Goal: Transaction & Acquisition: Obtain resource

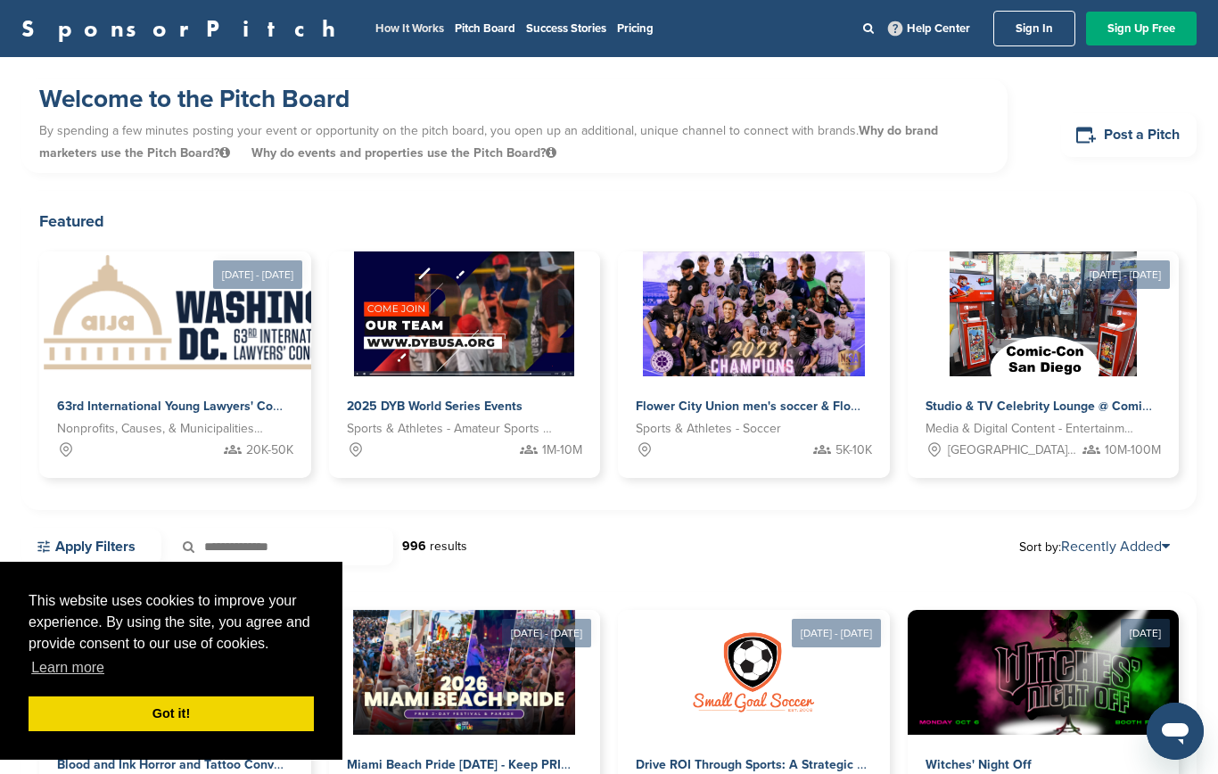
click at [376, 28] on link "How It Works" at bounding box center [410, 28] width 69 height 14
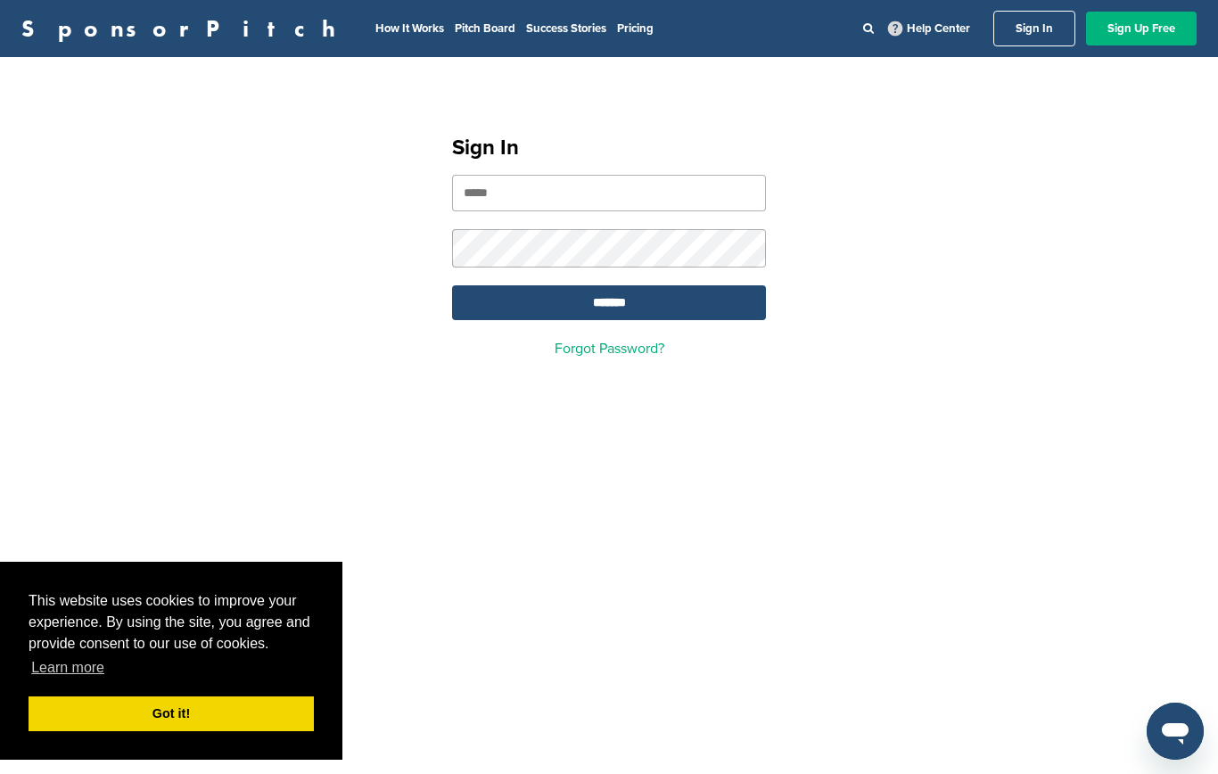
click at [1147, 33] on link "Sign Up Free" at bounding box center [1141, 29] width 111 height 34
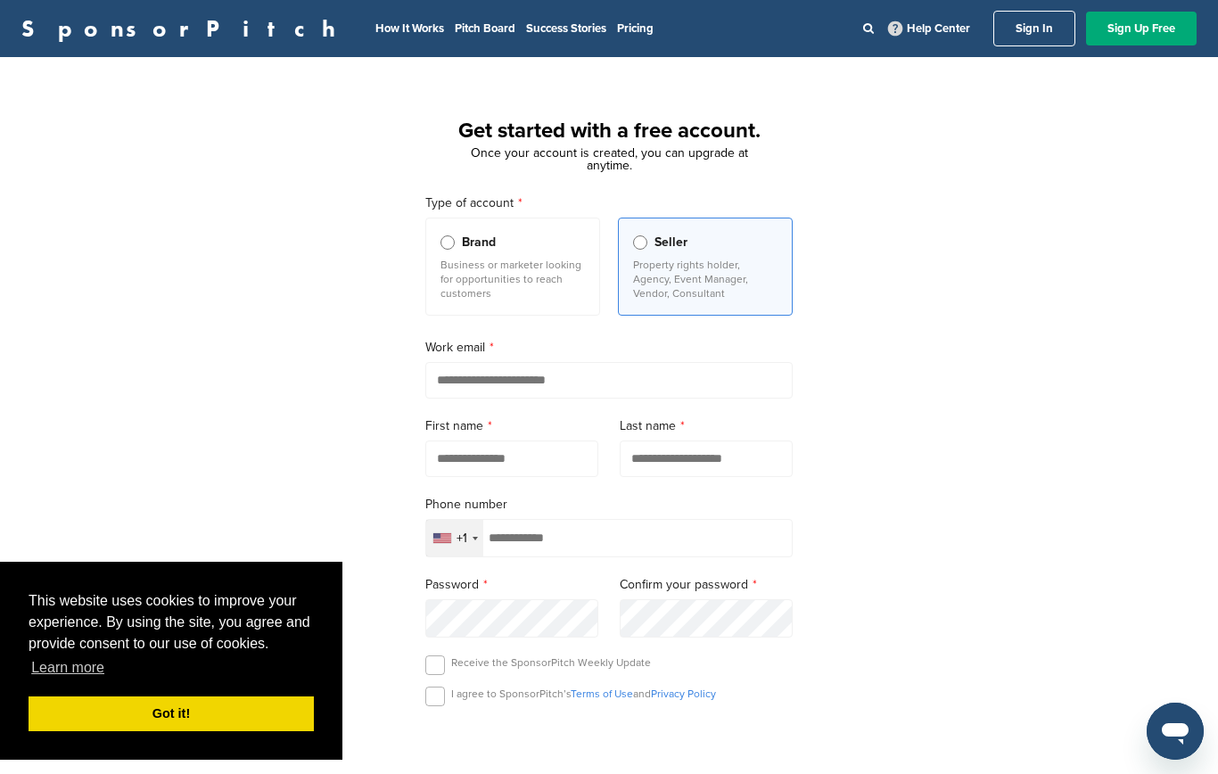
click at [520, 377] on input "email" at bounding box center [608, 380] width 367 height 37
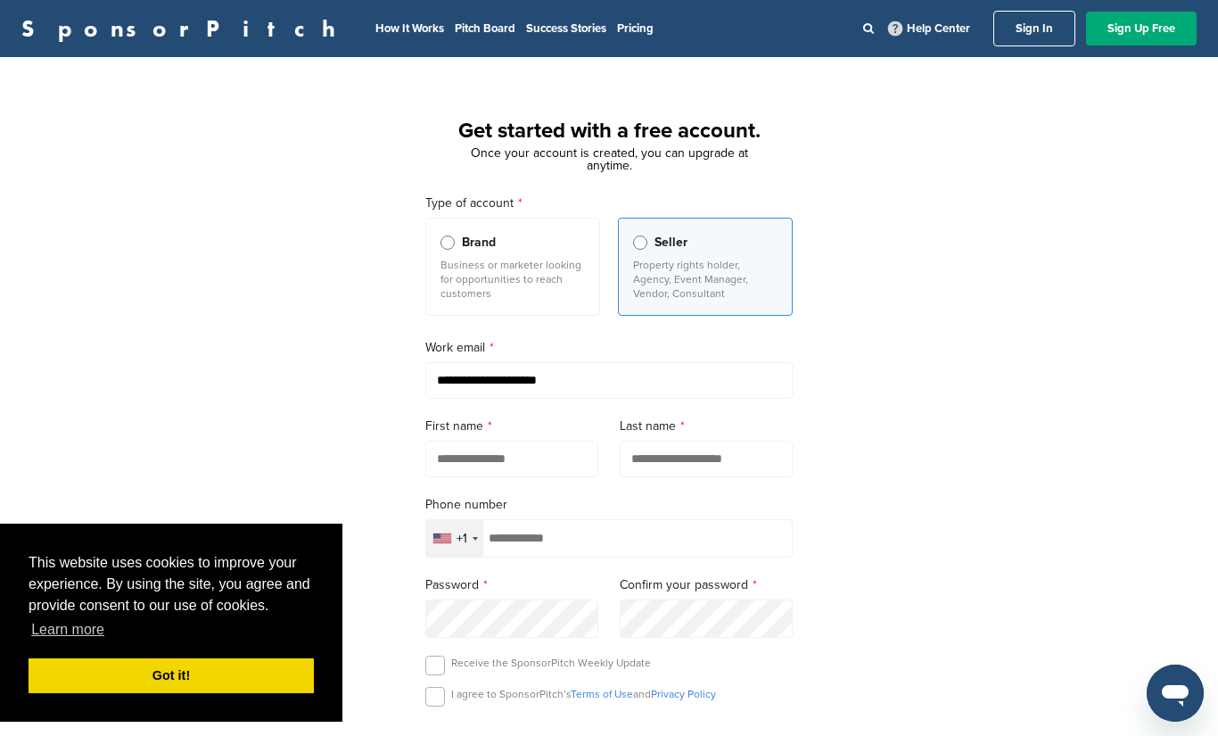
type input "**********"
click at [494, 465] on input "text" at bounding box center [511, 459] width 173 height 37
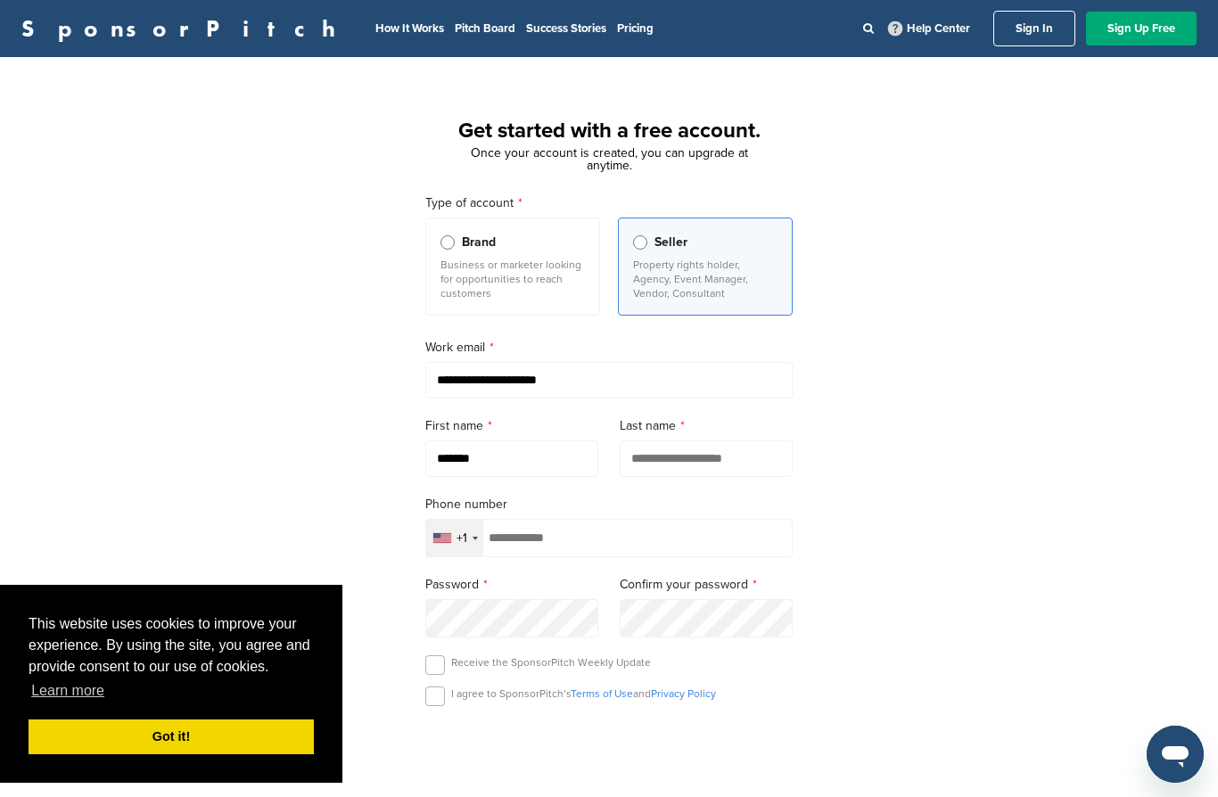
type input "*******"
click at [756, 477] on input "text" at bounding box center [706, 459] width 173 height 37
type input "*****"
click at [705, 541] on input "tel" at bounding box center [608, 538] width 367 height 38
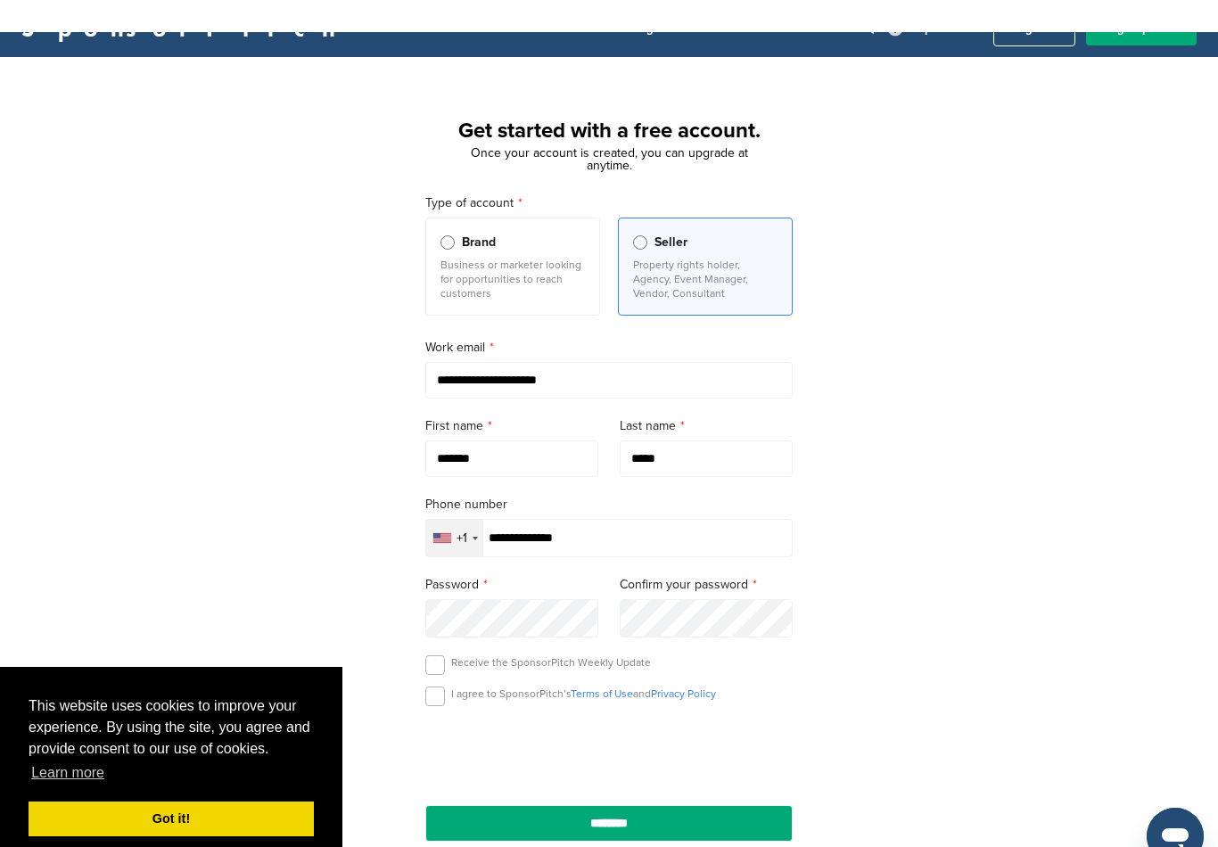
scroll to position [48, 0]
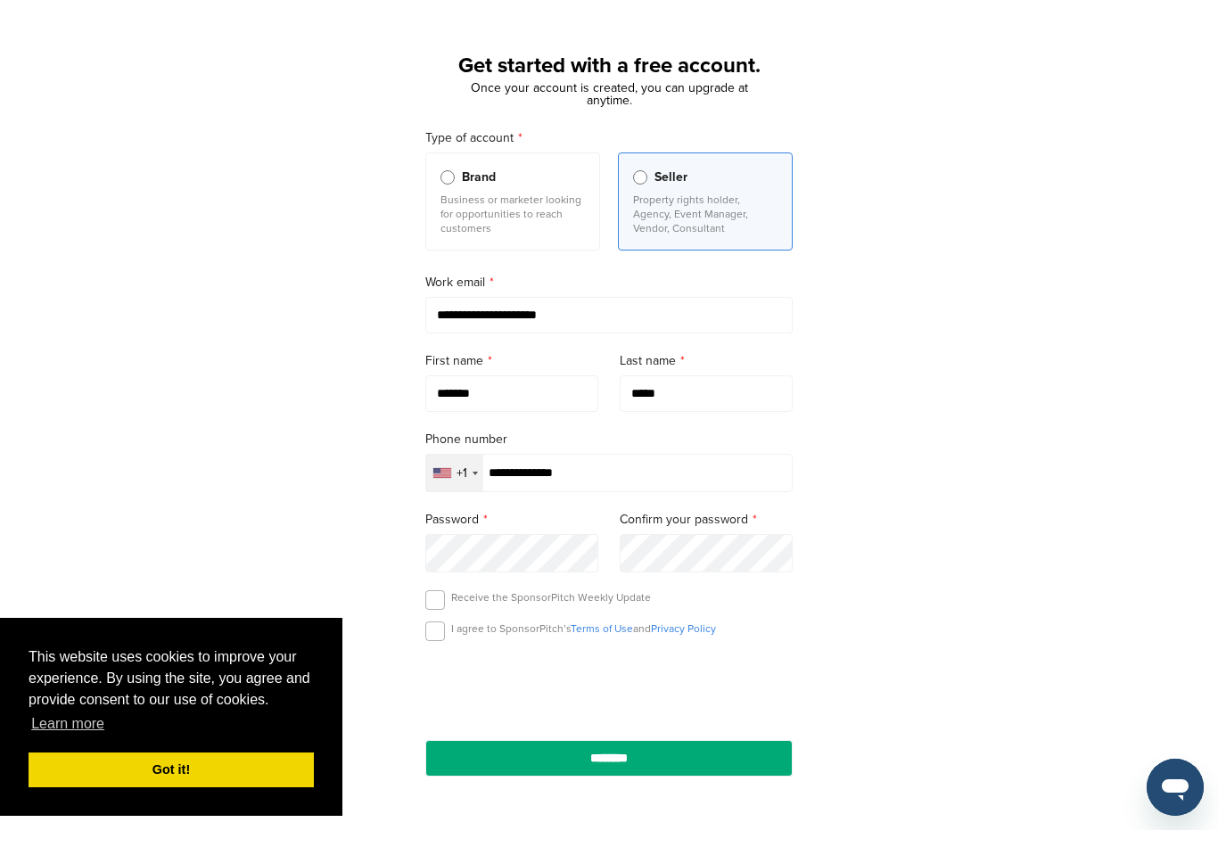
type input "**********"
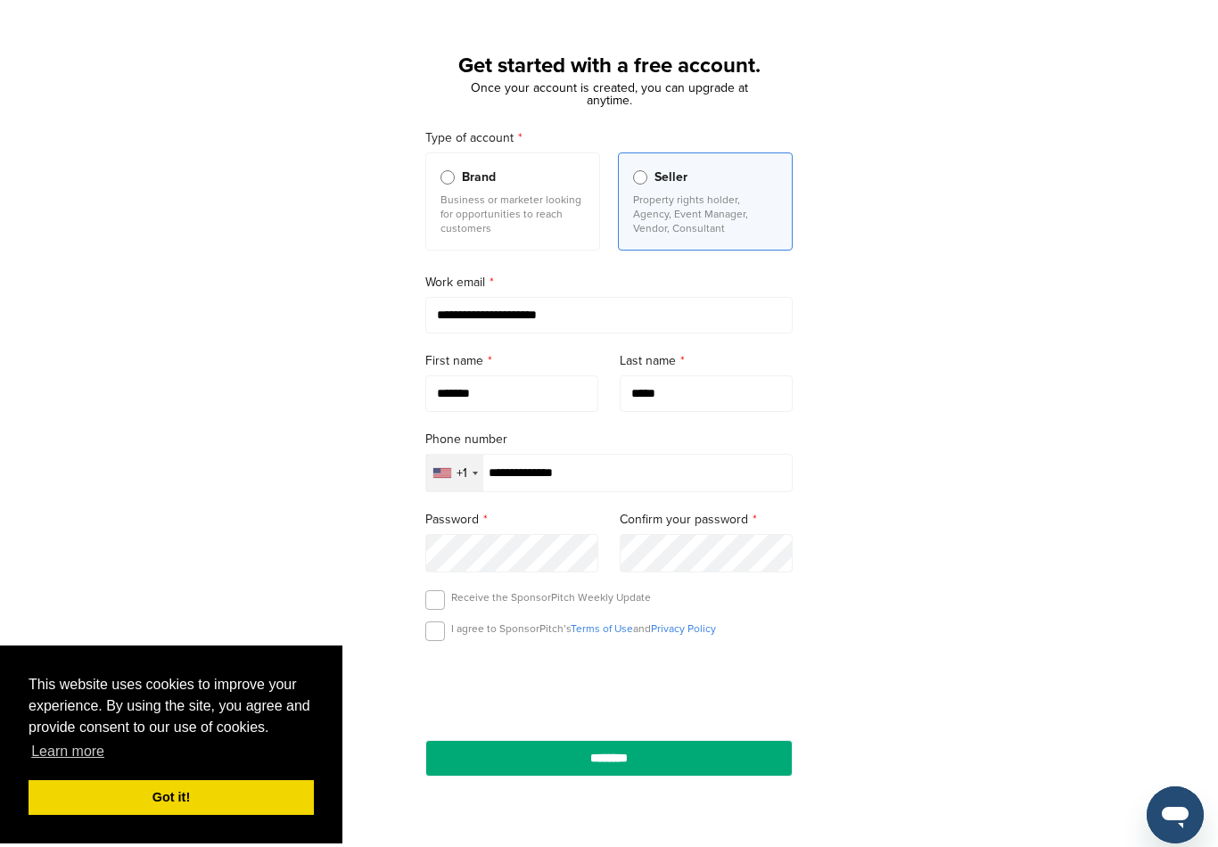
scroll to position [78, 0]
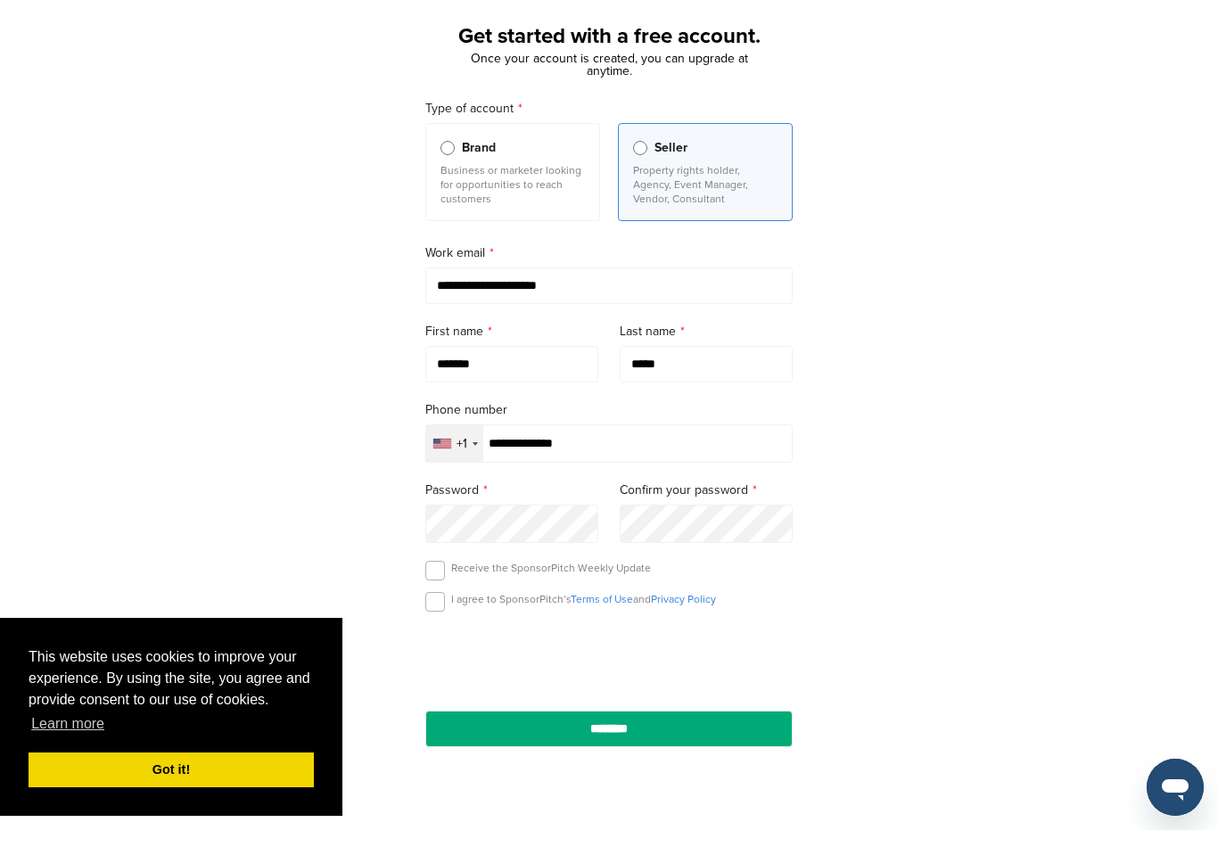
click at [445, 609] on div "I agree to SponsorPitch’s Terms of Use and Privacy Policy" at bounding box center [608, 622] width 367 height 27
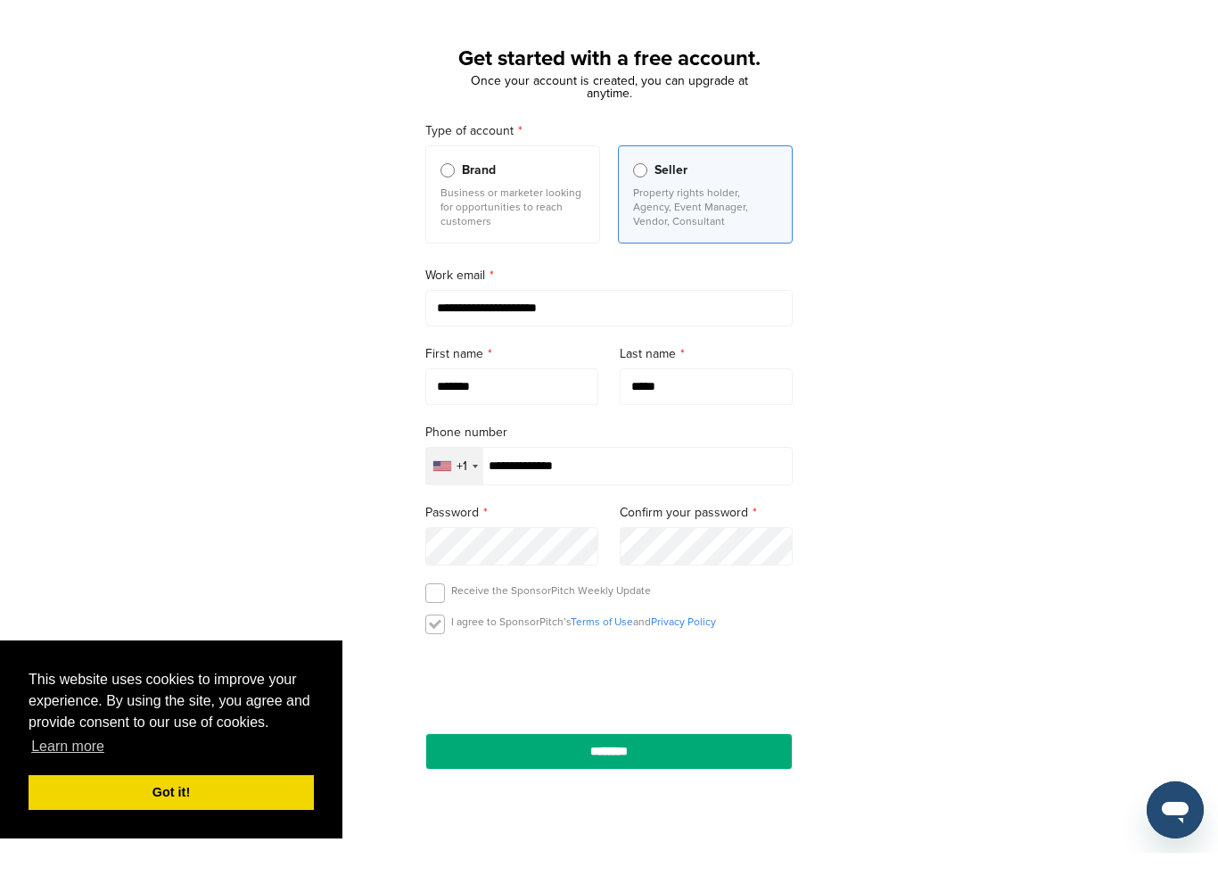
scroll to position [95, 0]
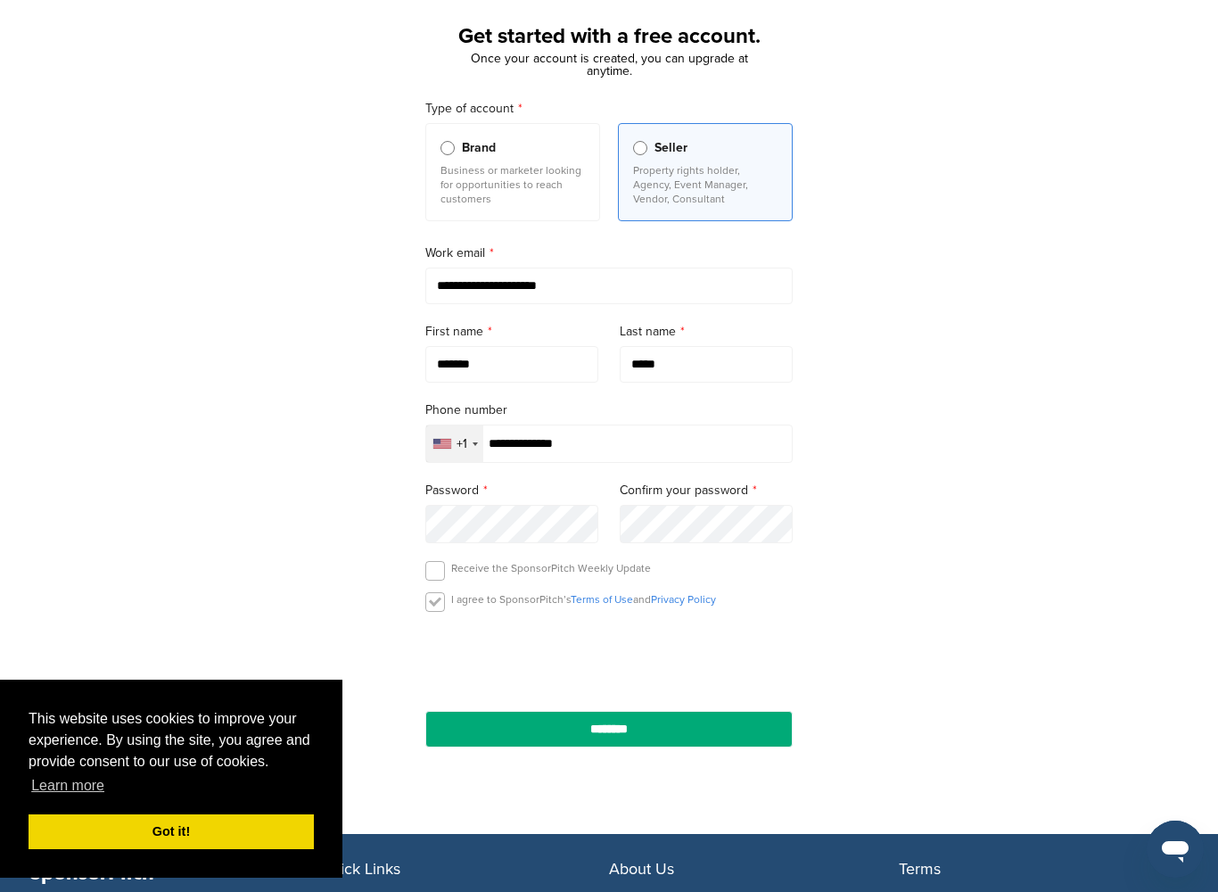
click at [435, 597] on label at bounding box center [435, 602] width 20 height 20
click at [435, 568] on label at bounding box center [435, 571] width 20 height 20
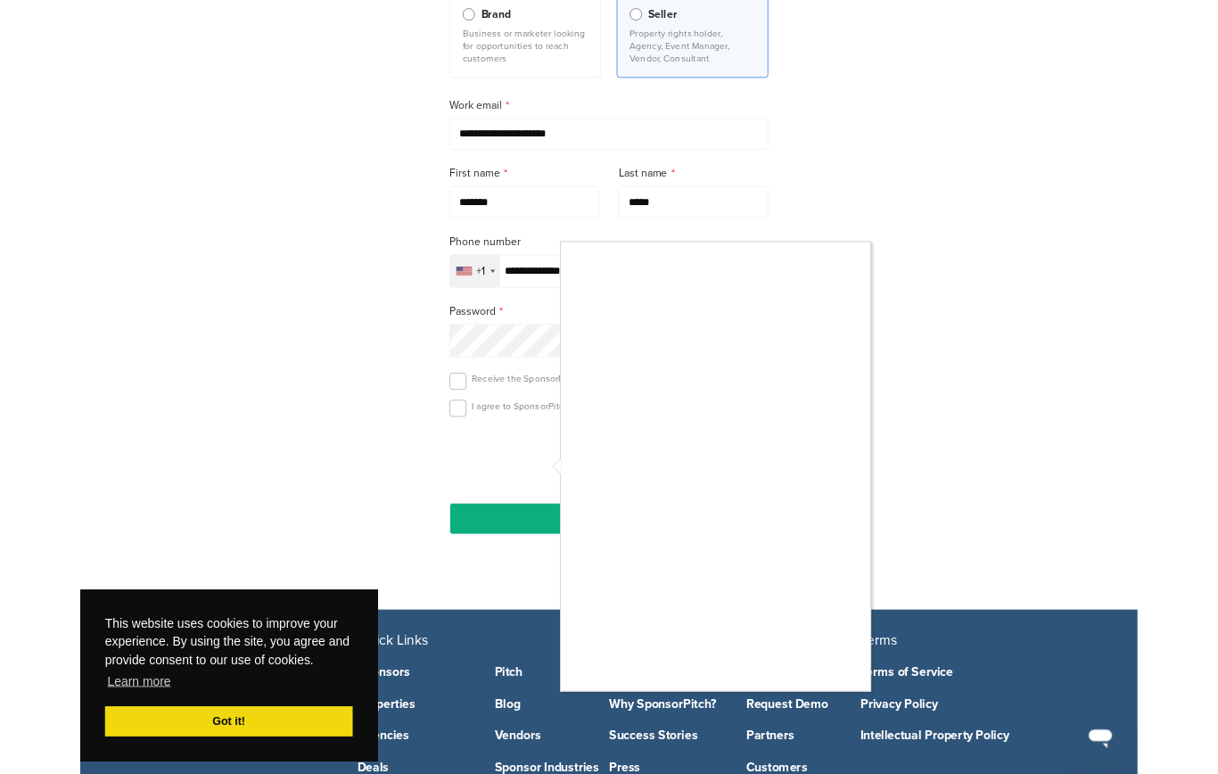
scroll to position [226, 0]
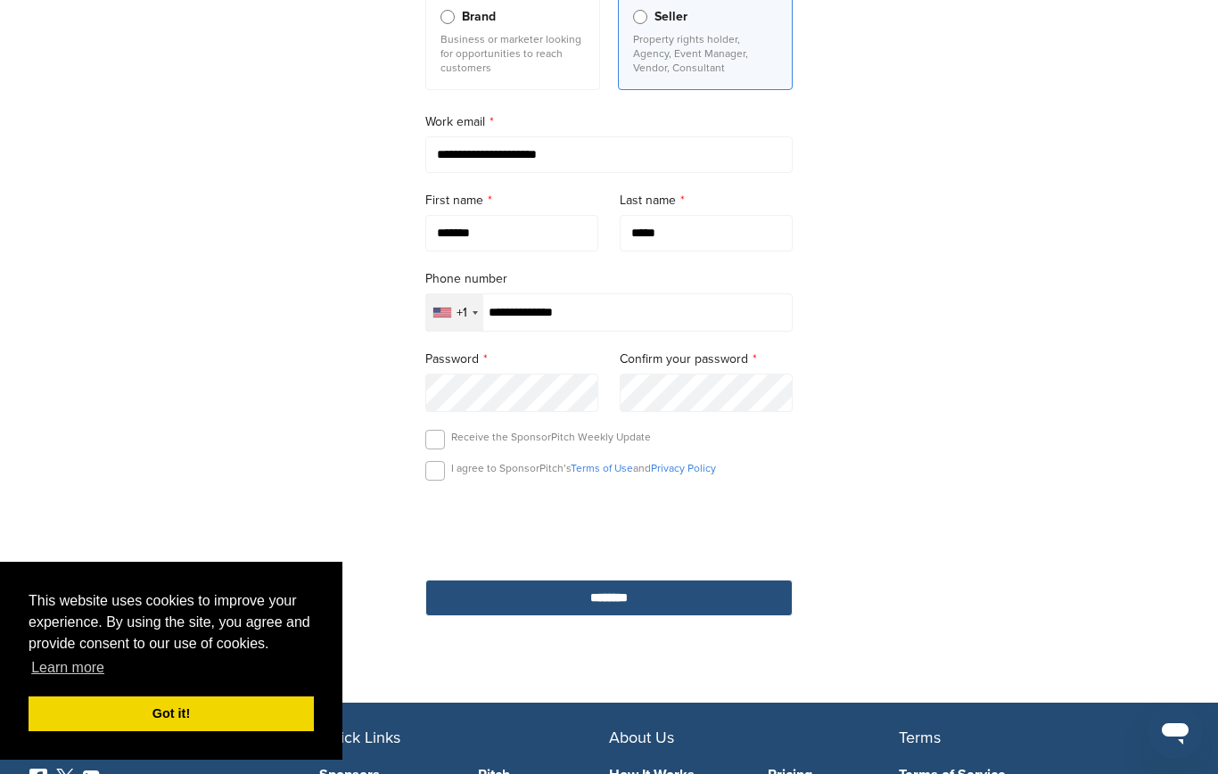
click at [648, 601] on input "********" at bounding box center [608, 598] width 367 height 37
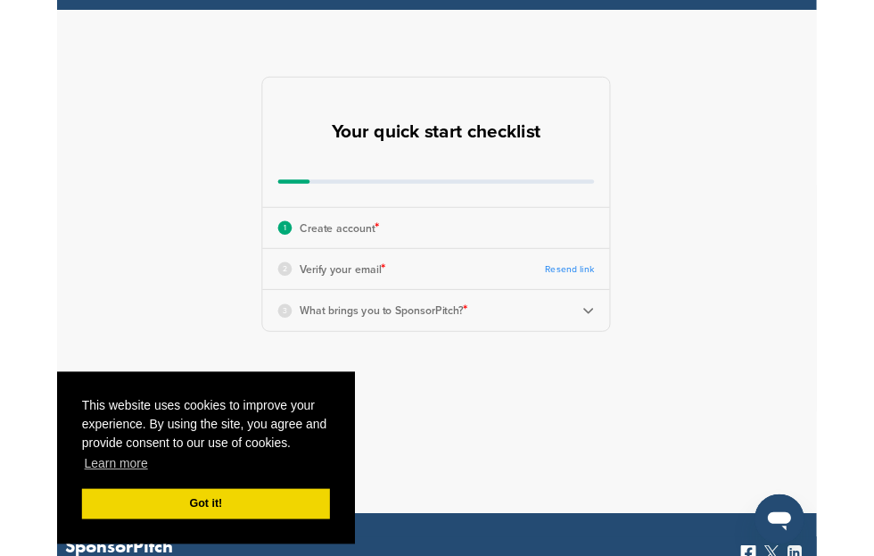
scroll to position [85, 0]
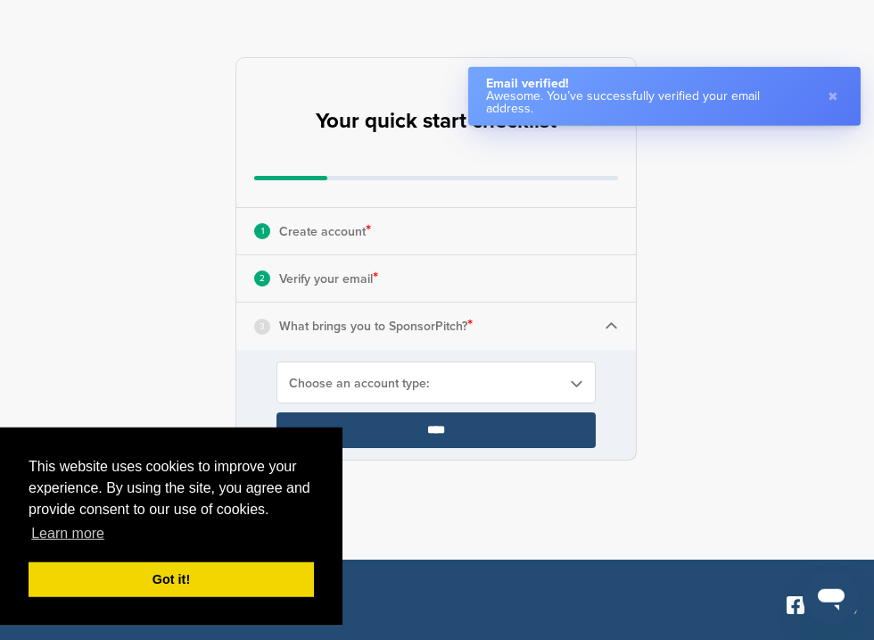
scroll to position [118, 0]
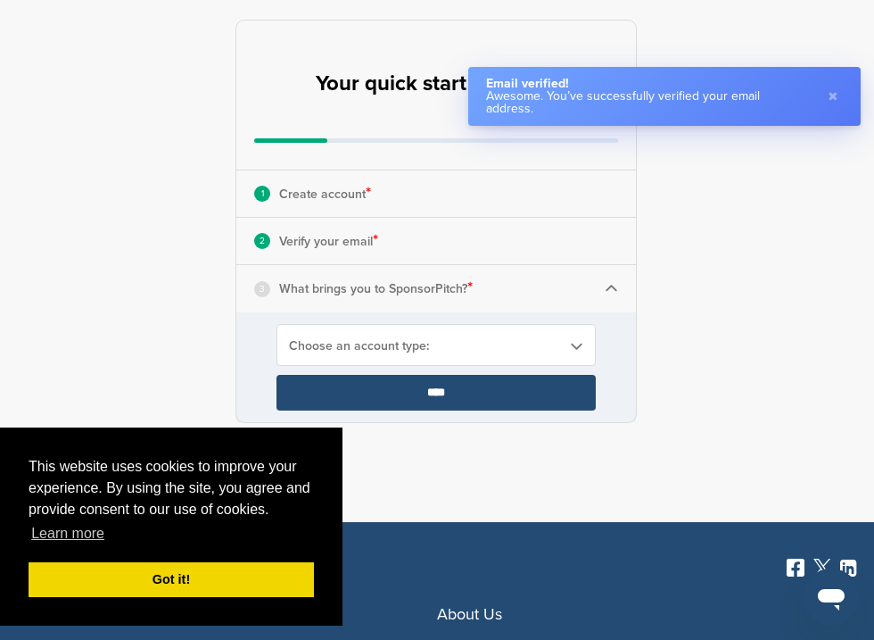
click at [499, 346] on span "Choose an account type:" at bounding box center [424, 345] width 271 height 15
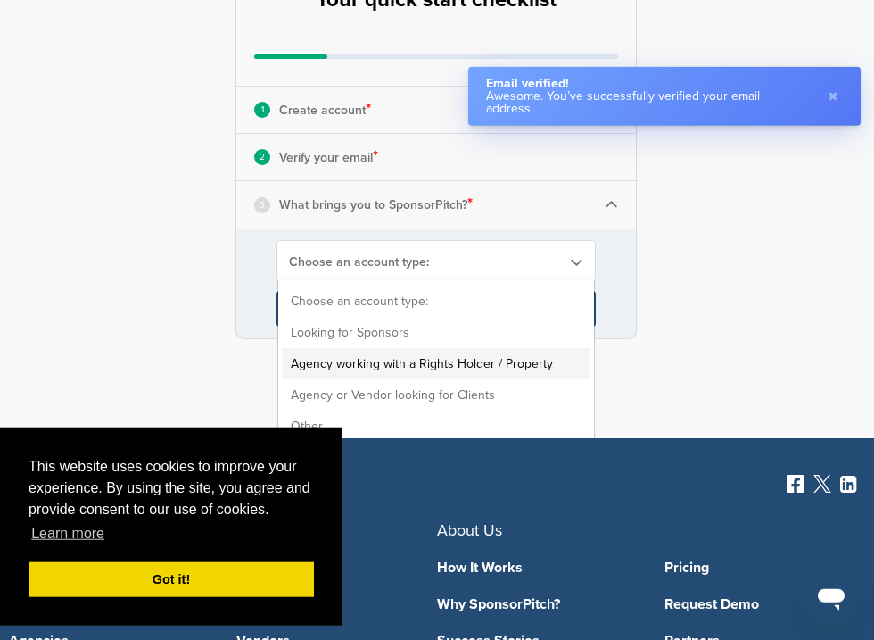
scroll to position [202, 0]
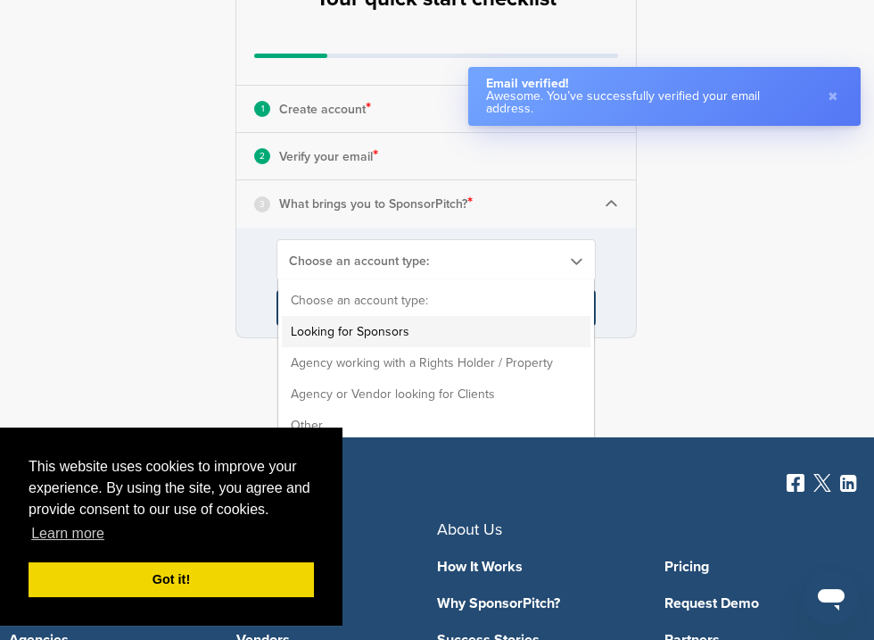
click at [401, 329] on li "Looking for Sponsors" at bounding box center [436, 331] width 309 height 31
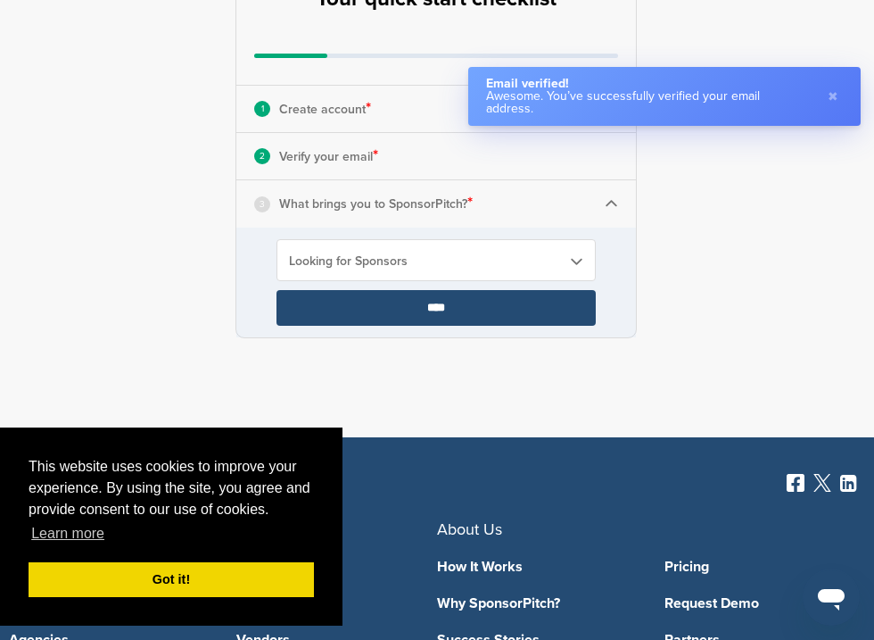
click at [402, 300] on input "****" at bounding box center [436, 308] width 319 height 36
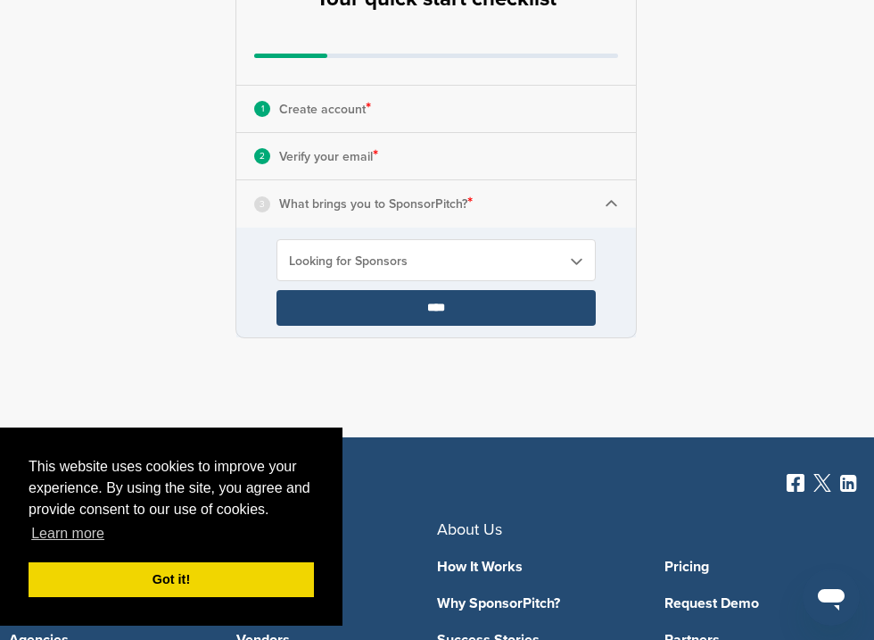
click at [402, 300] on input "****" at bounding box center [436, 308] width 319 height 36
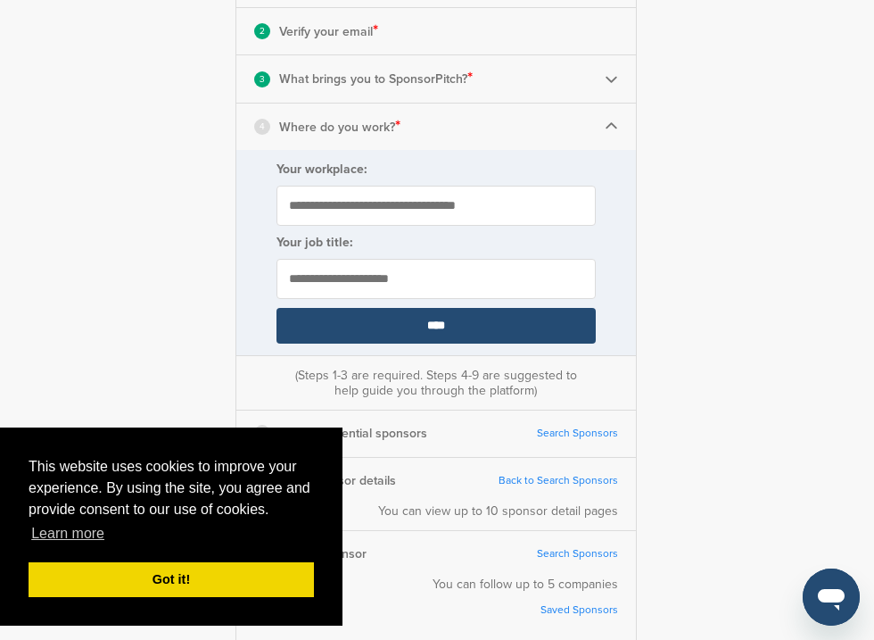
click at [470, 207] on input "Your workplace:" at bounding box center [436, 206] width 319 height 40
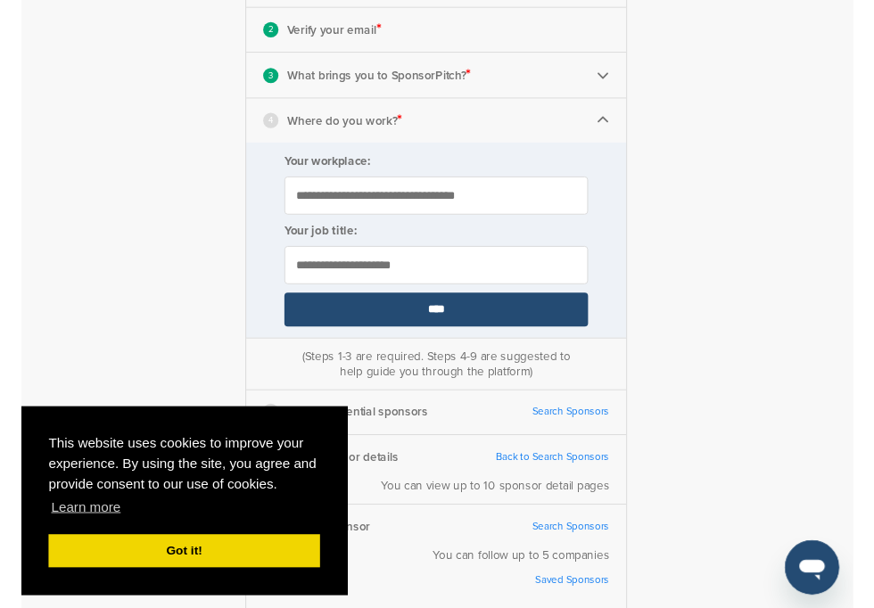
scroll to position [327, 0]
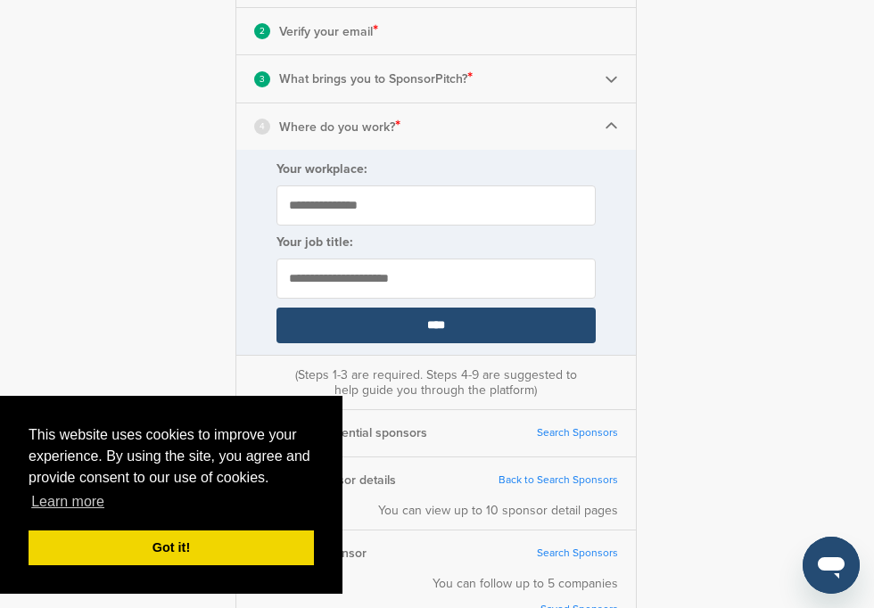
type input "**********"
click at [475, 281] on input "text" at bounding box center [436, 279] width 319 height 40
type input "*******"
click at [496, 310] on input "****" at bounding box center [436, 326] width 319 height 36
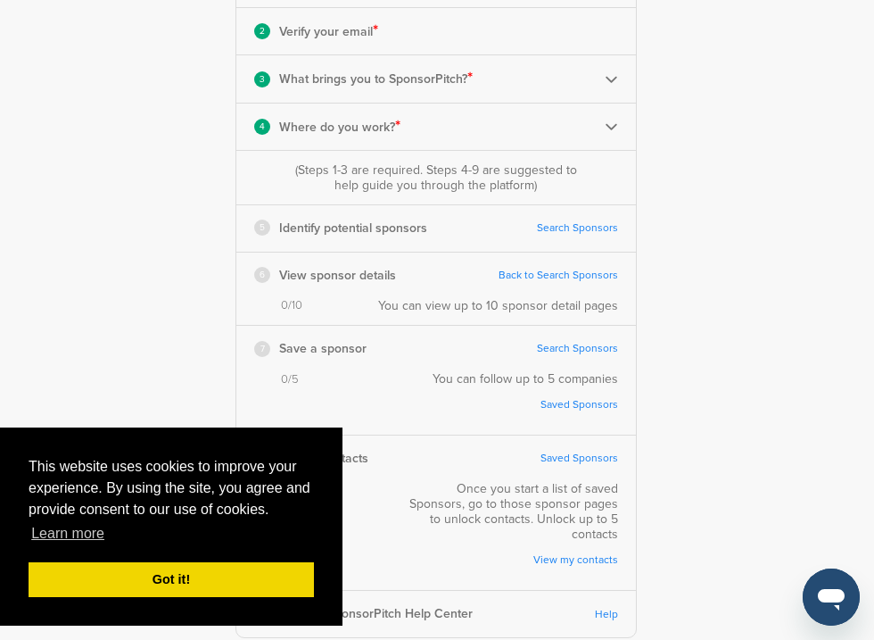
click at [557, 225] on link "Search Sponsors" at bounding box center [577, 227] width 81 height 13
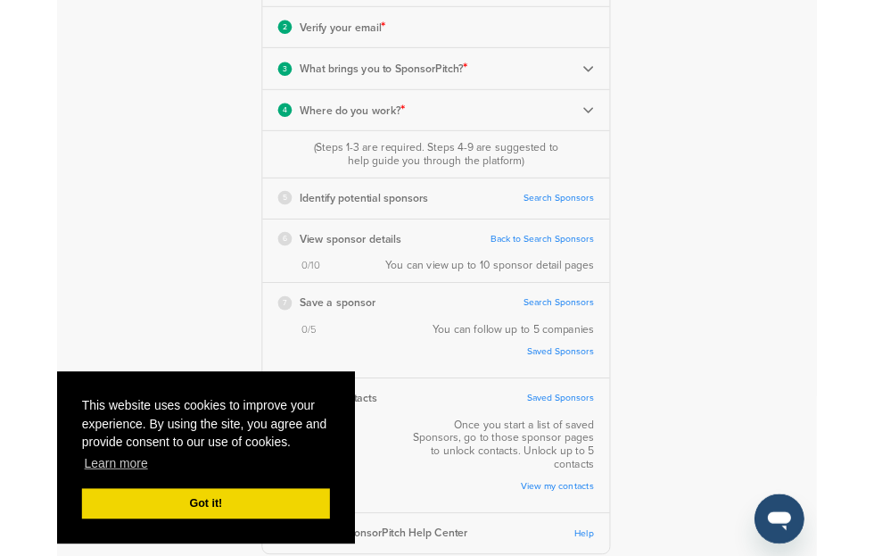
scroll to position [363, 0]
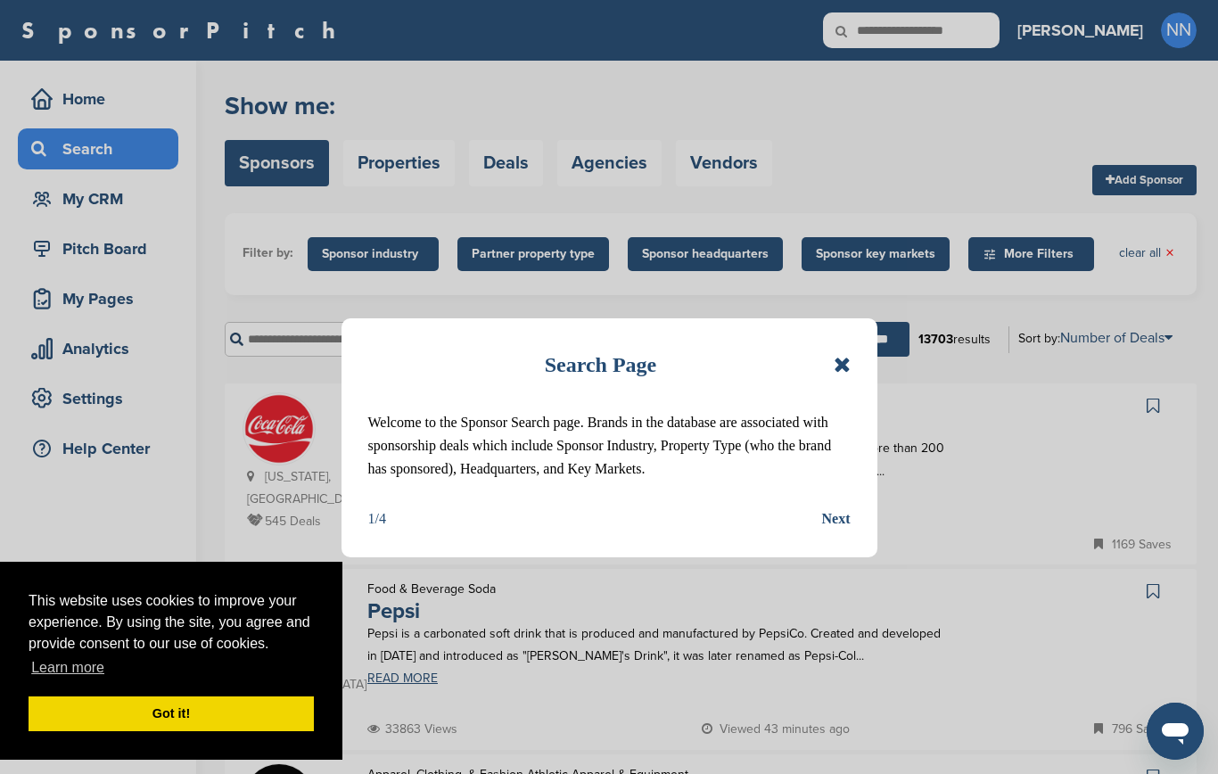
click at [842, 520] on div "Next" at bounding box center [836, 519] width 29 height 23
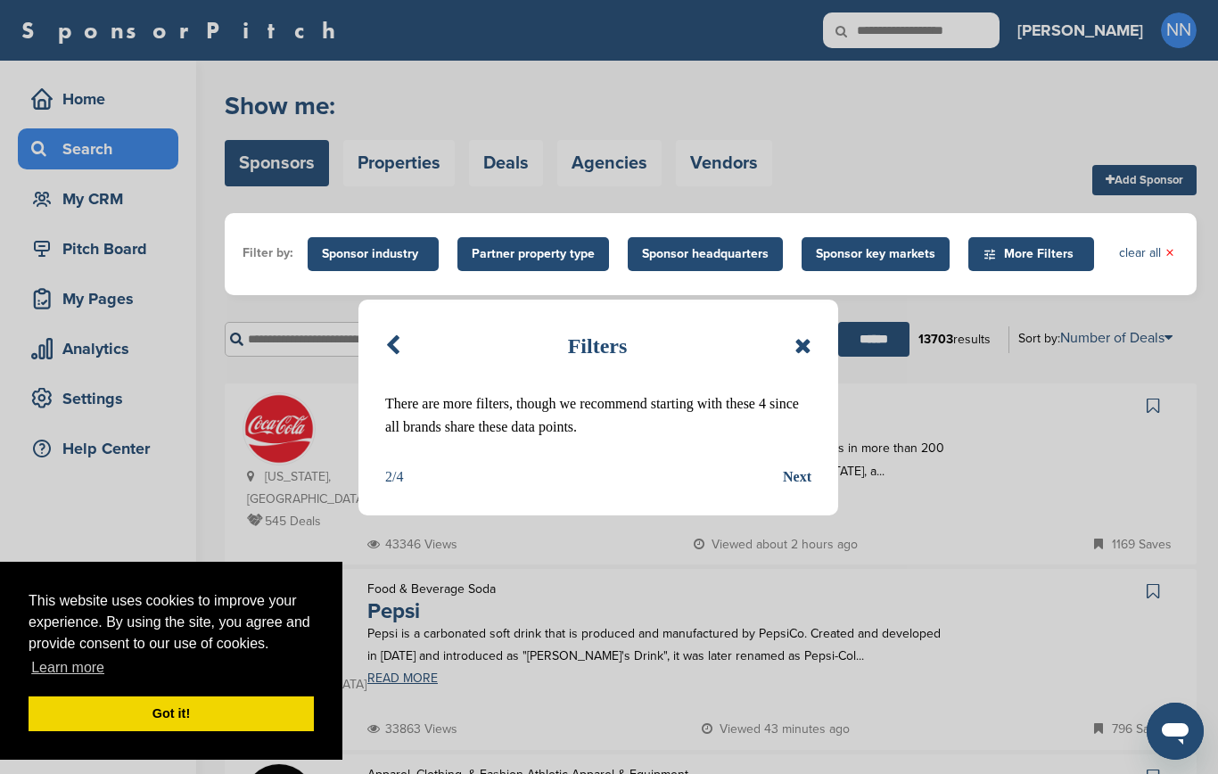
click at [800, 479] on div "Next" at bounding box center [797, 477] width 29 height 23
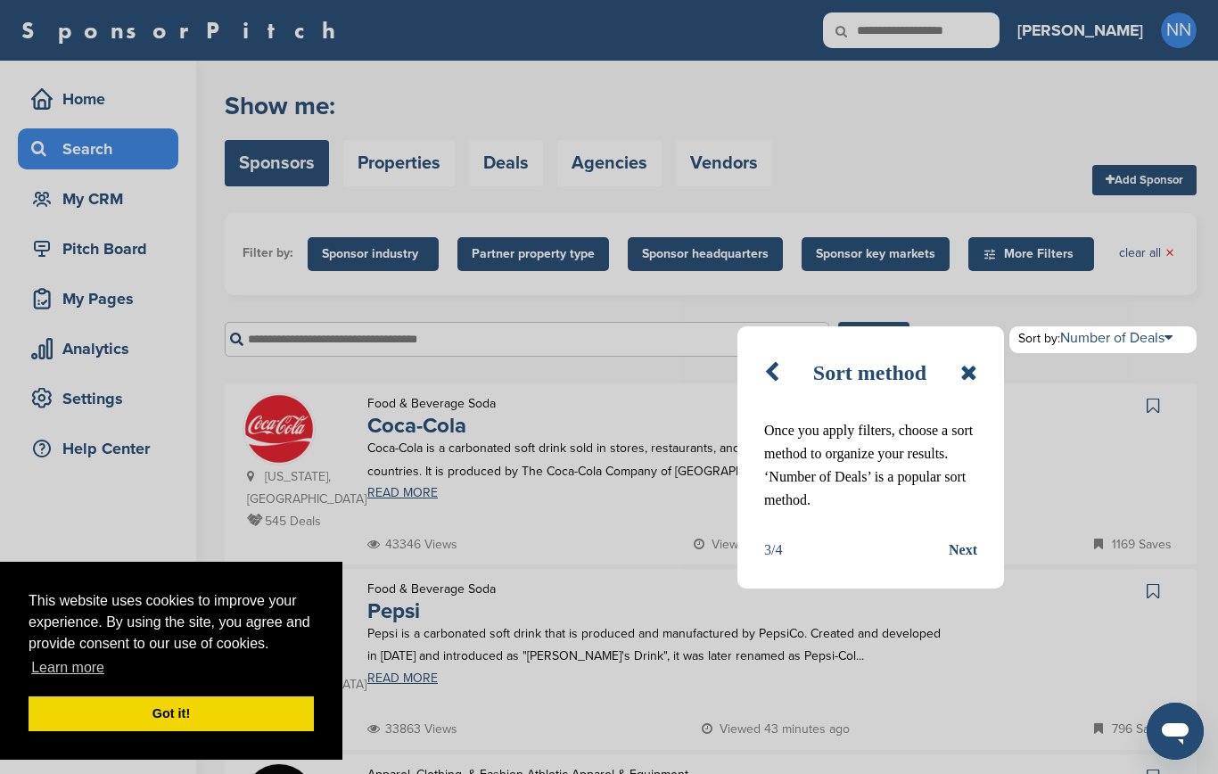
click at [966, 553] on div "Next" at bounding box center [963, 550] width 29 height 23
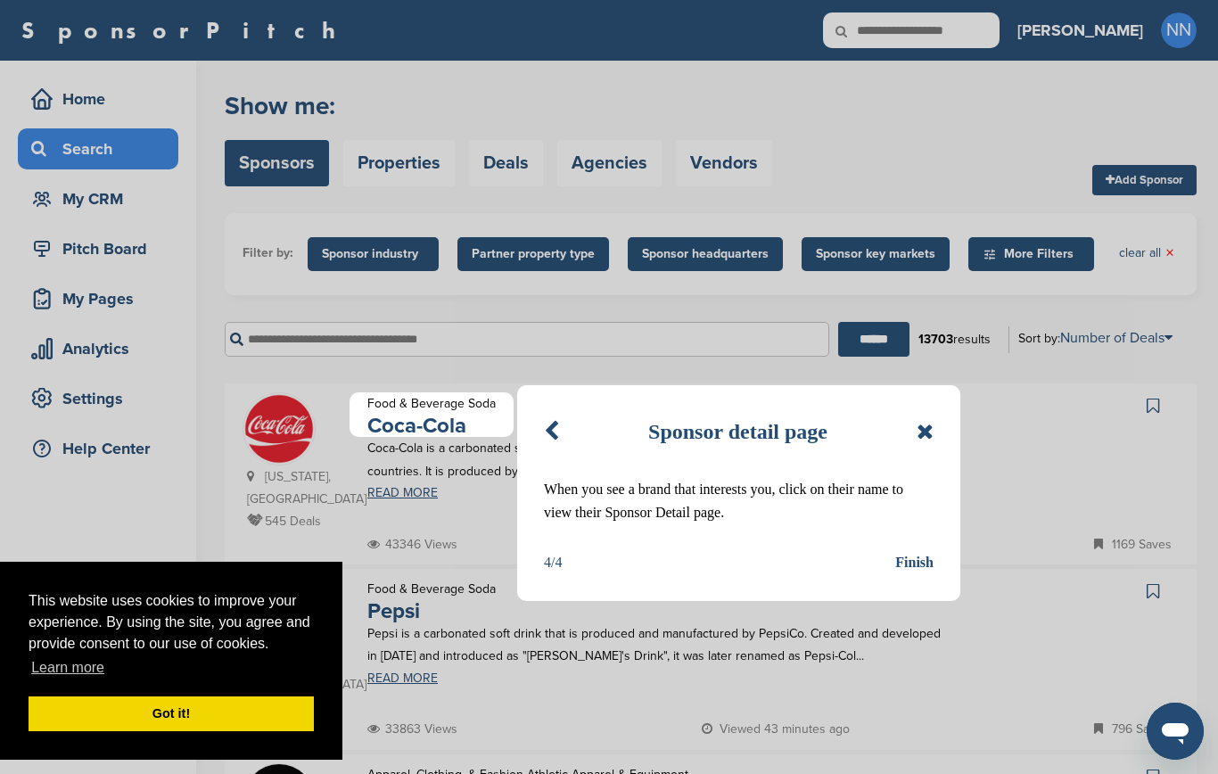
click at [913, 562] on div "Finish" at bounding box center [915, 562] width 38 height 23
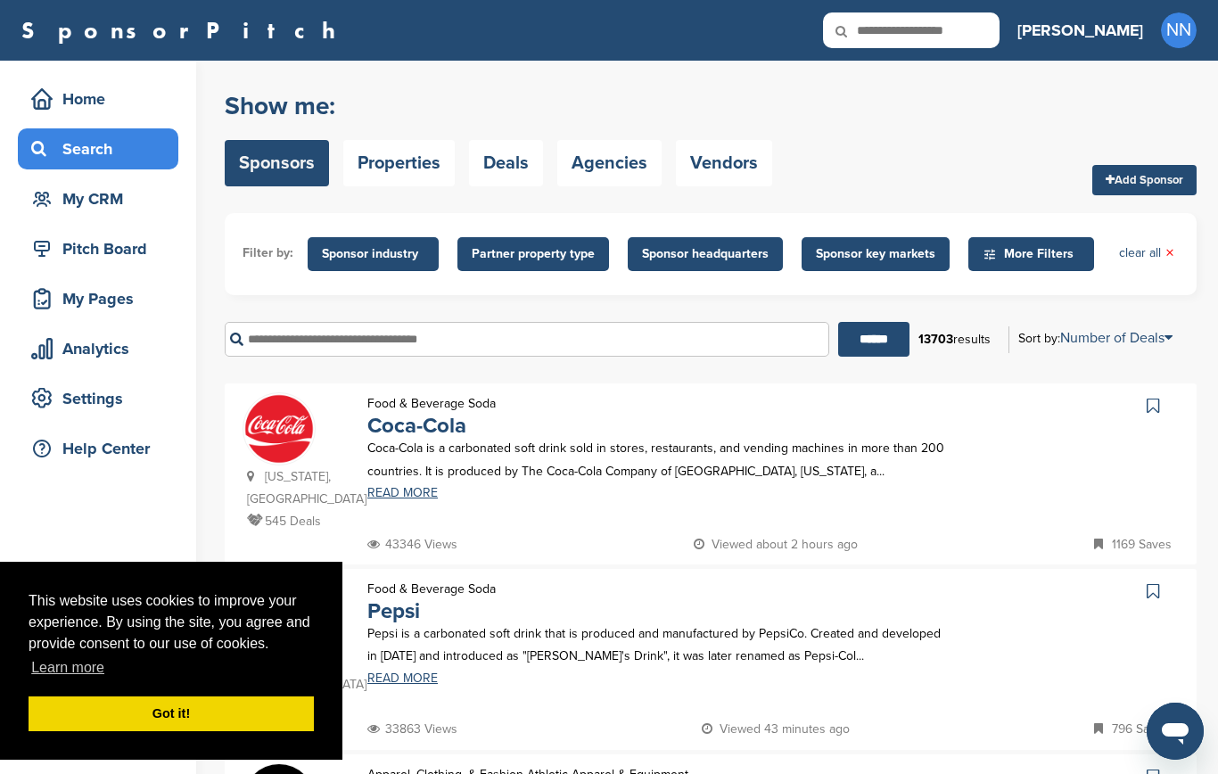
click at [332, 255] on span "Sponsor industry" at bounding box center [373, 254] width 103 height 20
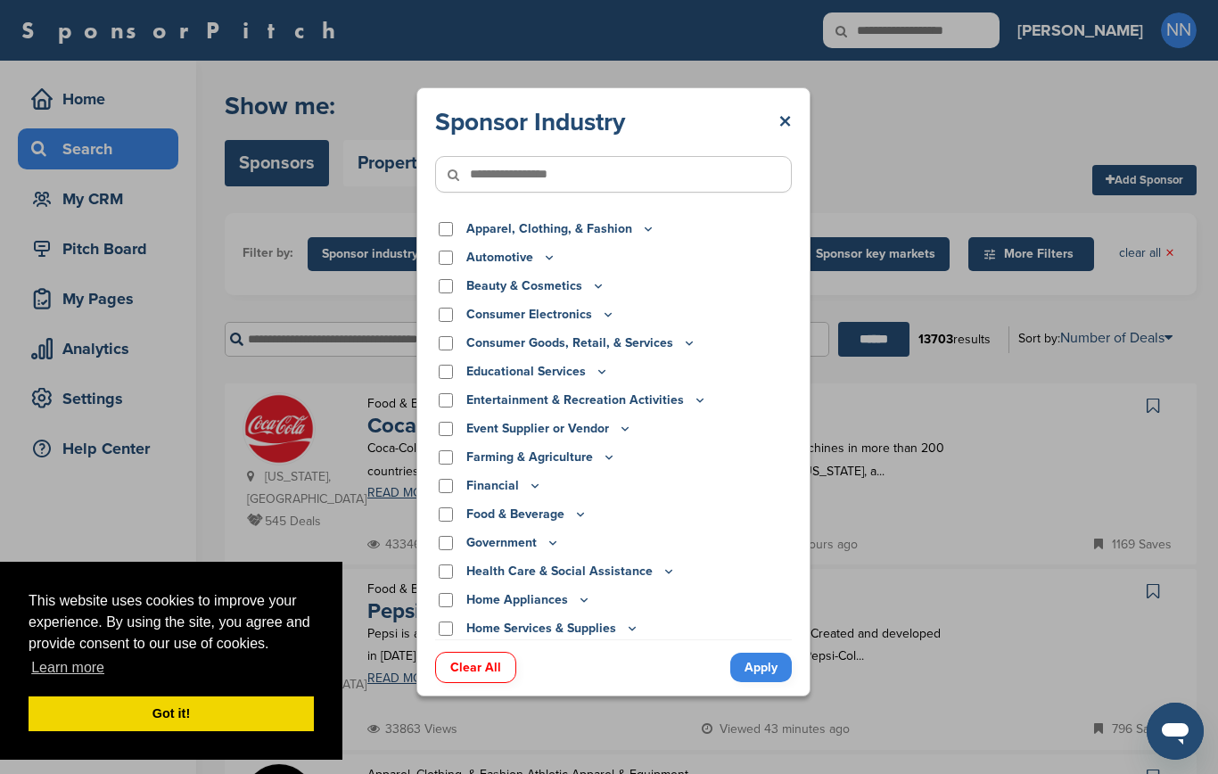
click at [563, 285] on p "Beauty & Cosmetics" at bounding box center [536, 287] width 139 height 20
click at [451, 288] on div "Beauty & Cosmetics" at bounding box center [613, 287] width 357 height 20
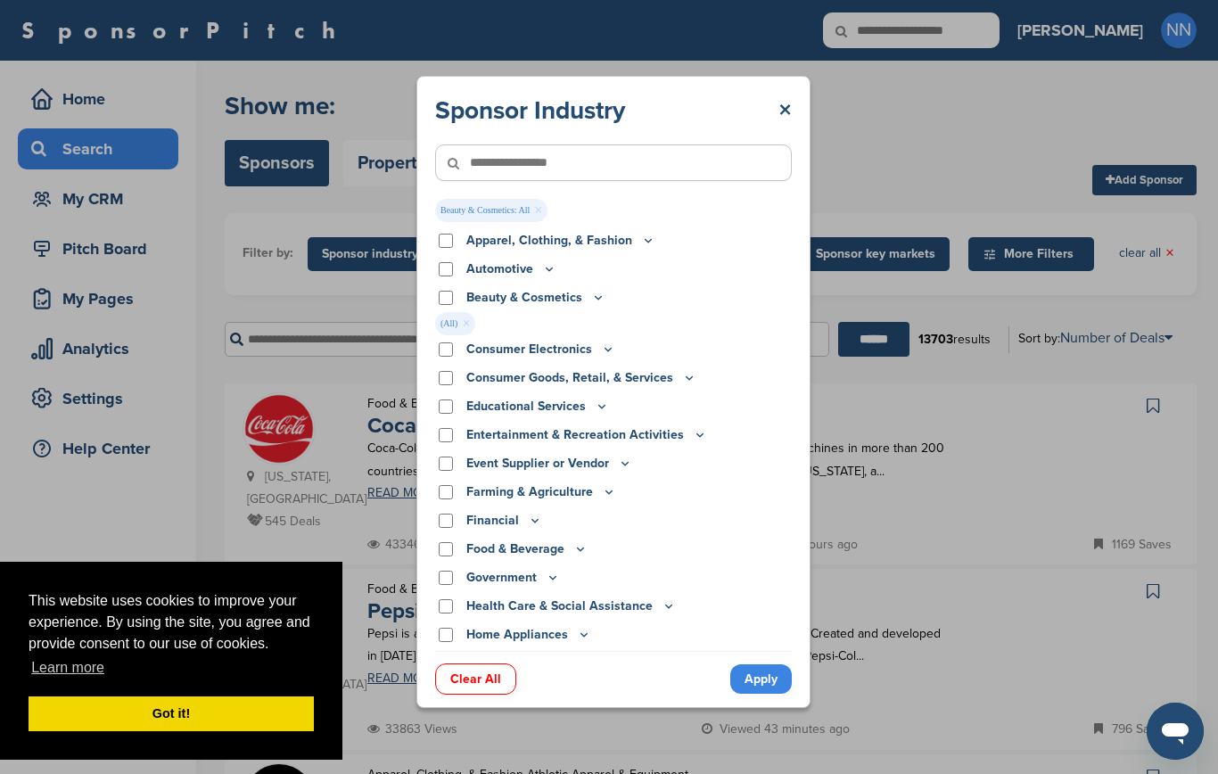
click at [591, 304] on icon at bounding box center [598, 297] width 14 height 15
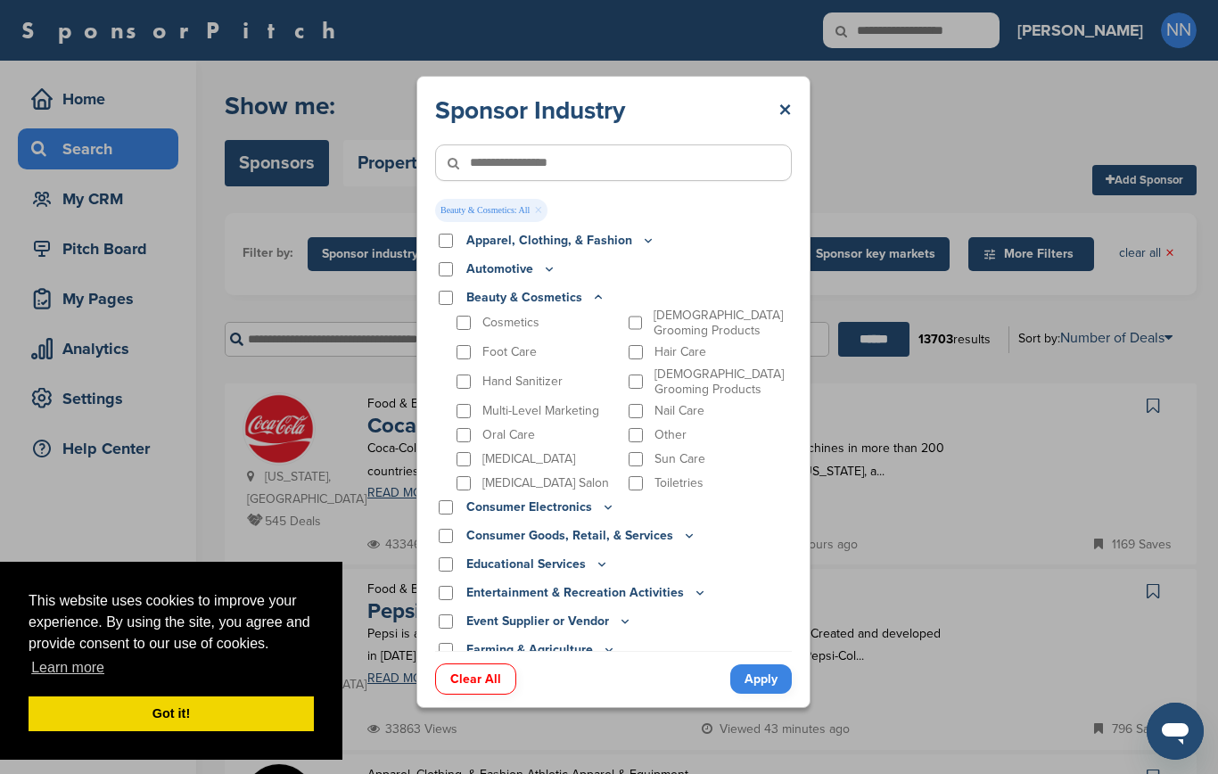
click at [591, 304] on icon at bounding box center [598, 297] width 14 height 15
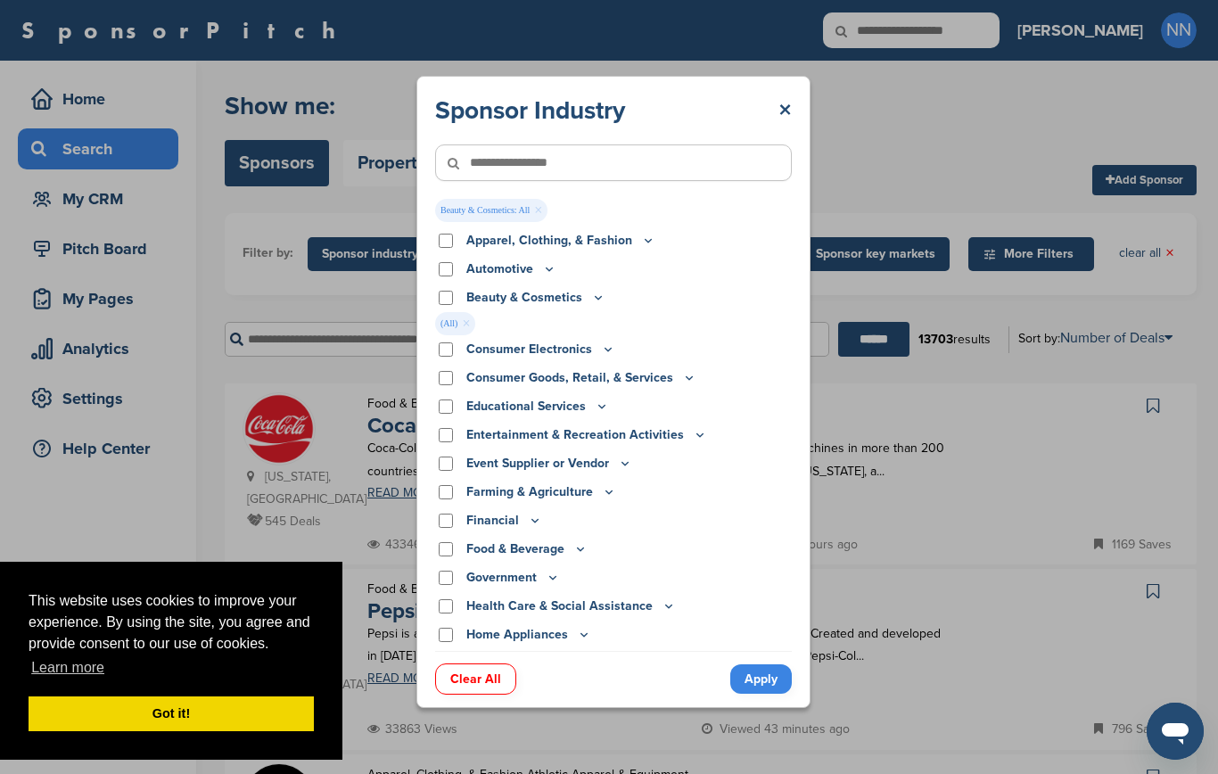
click at [758, 680] on link "Apply" at bounding box center [762, 679] width 62 height 29
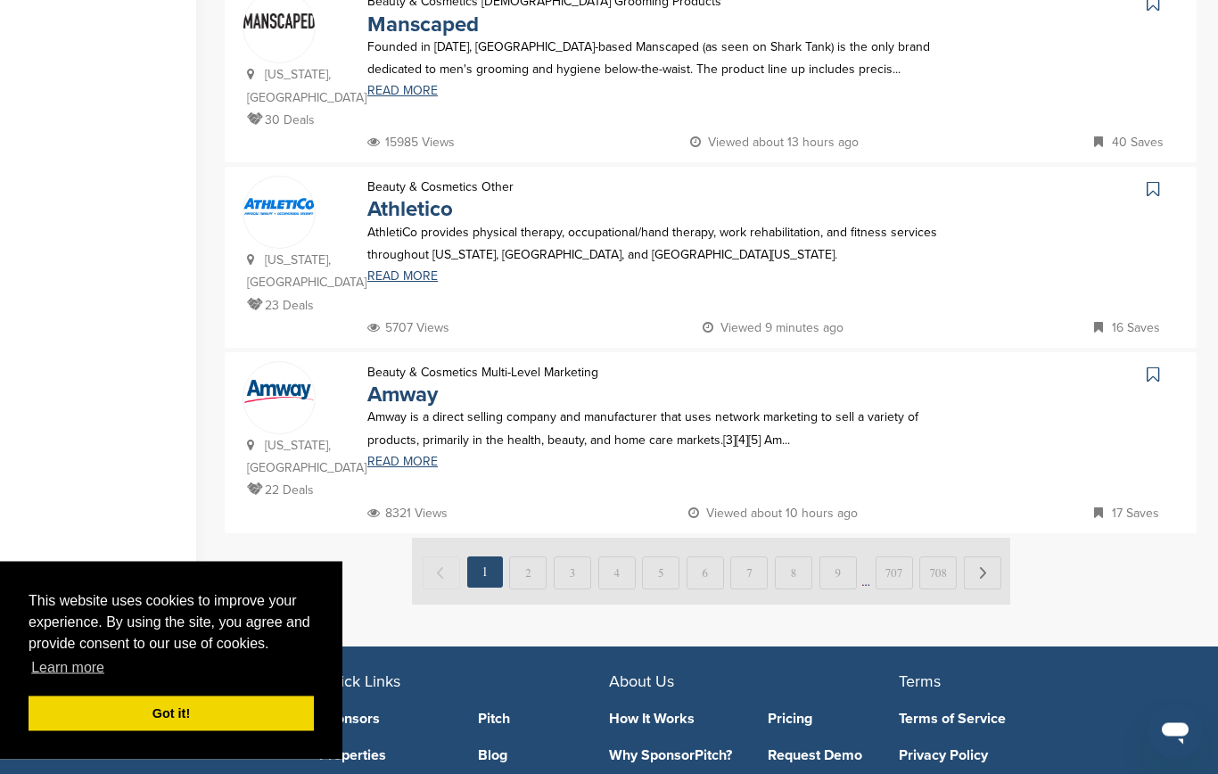
scroll to position [1746, 0]
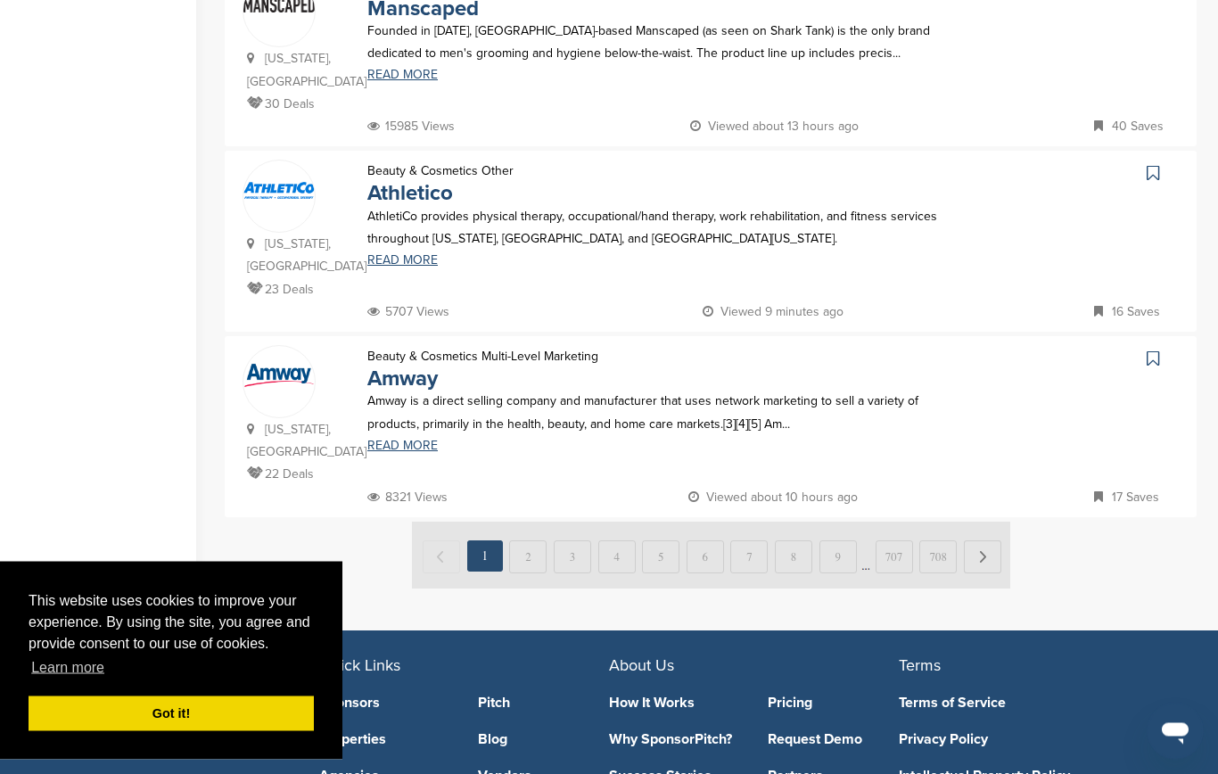
click at [539, 523] on img at bounding box center [711, 556] width 599 height 67
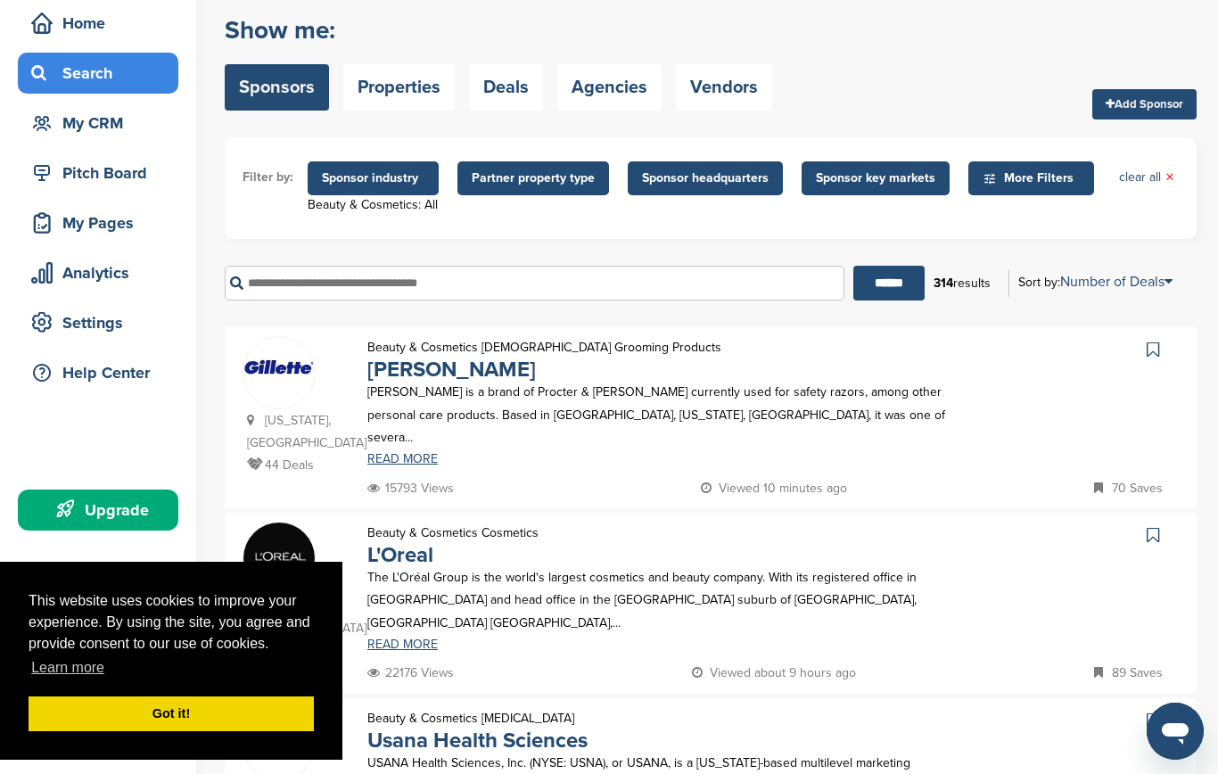
scroll to position [0, 0]
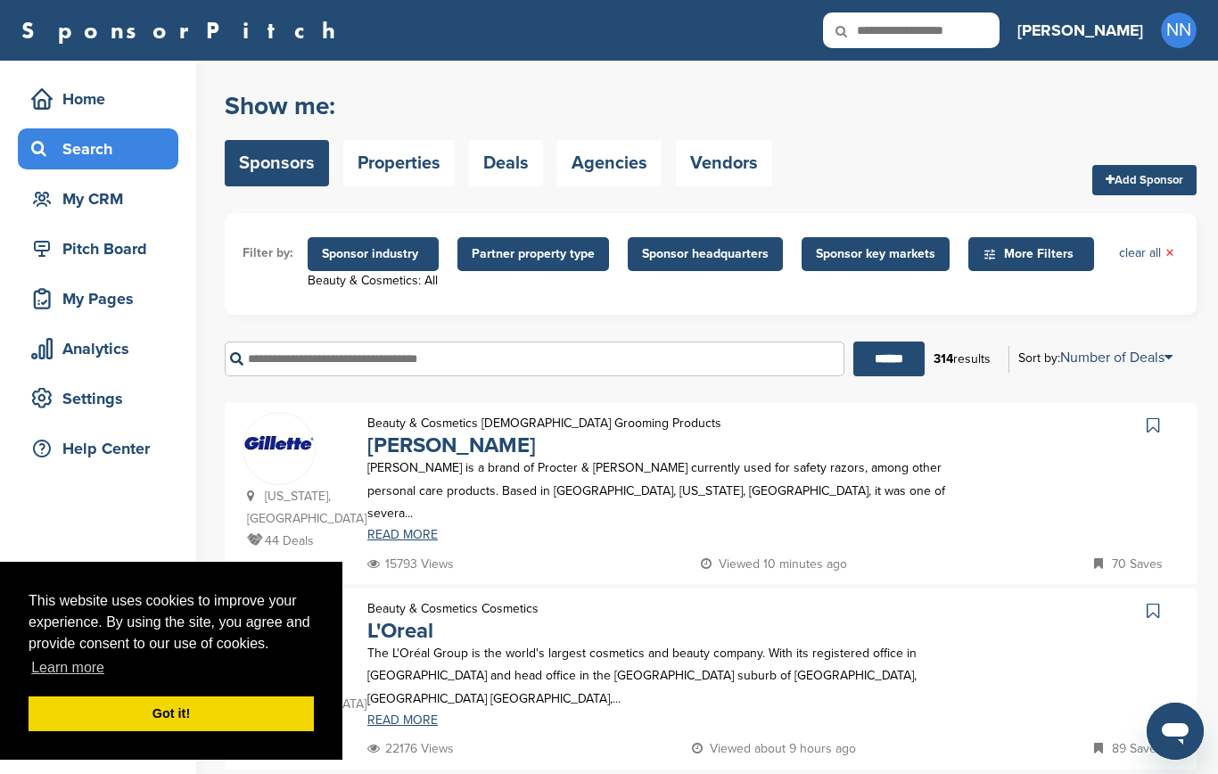
click at [393, 258] on span "Sponsor industry" at bounding box center [373, 254] width 103 height 20
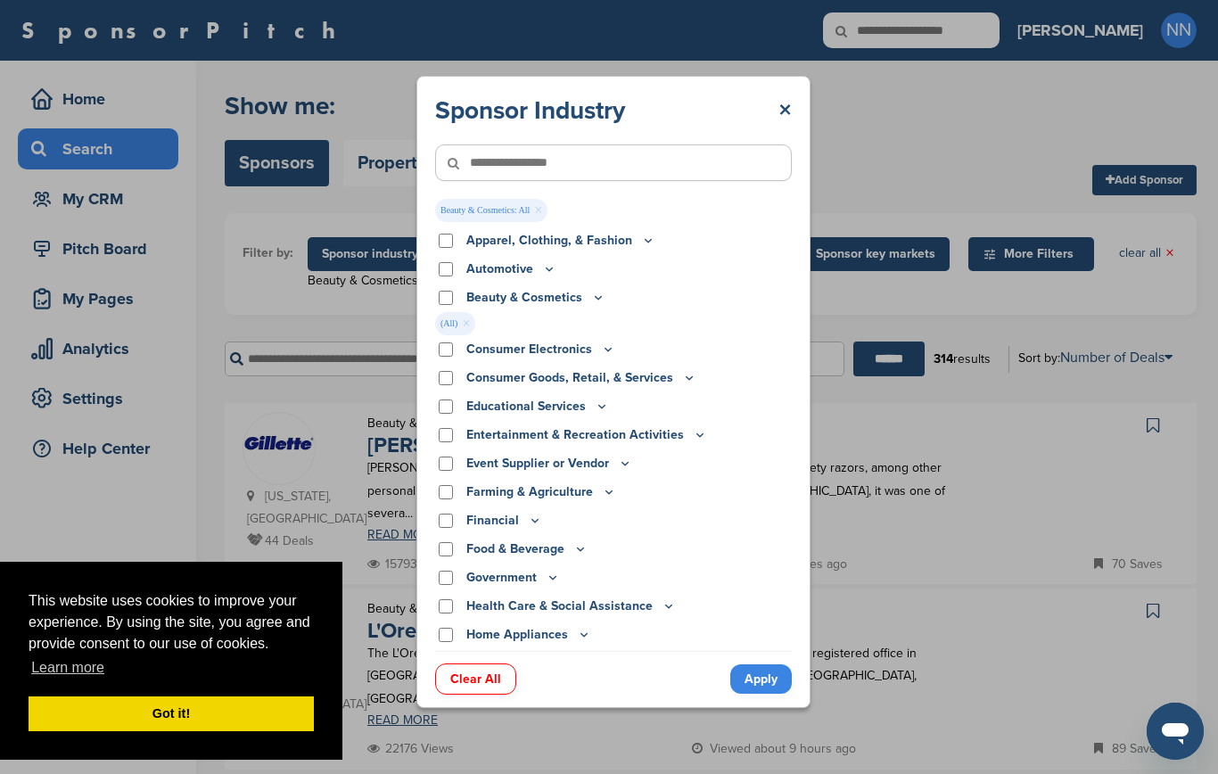
click at [591, 305] on icon at bounding box center [598, 297] width 14 height 15
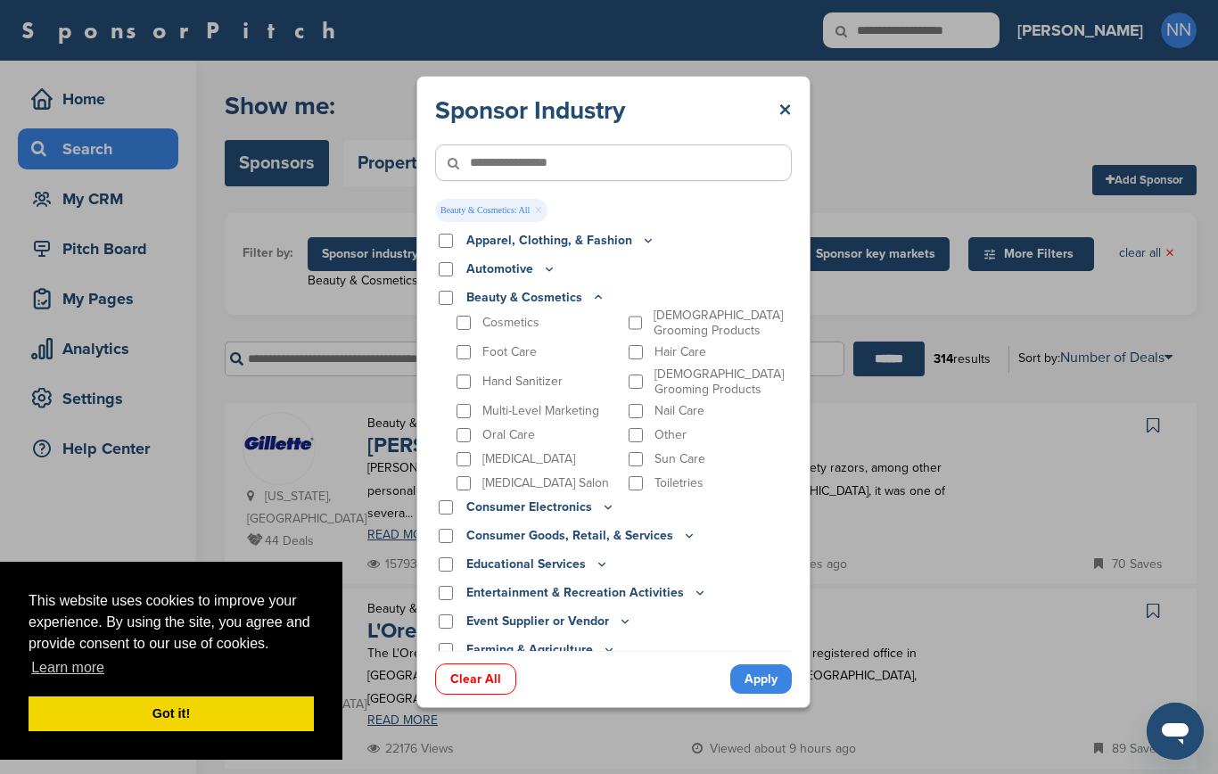
click at [515, 356] on p "Foot Care" at bounding box center [510, 351] width 54 height 15
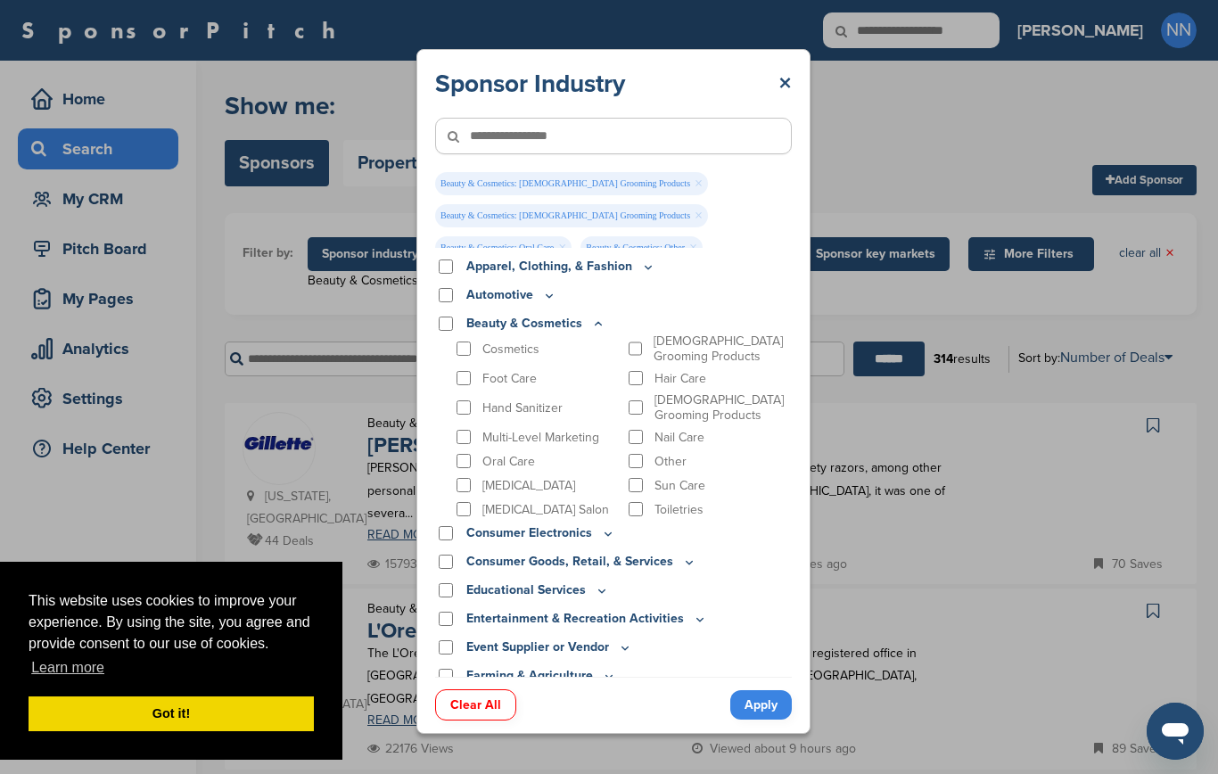
click at [500, 409] on p "Hand Sanitizer" at bounding box center [523, 407] width 80 height 15
click at [499, 454] on p "Oral Care" at bounding box center [509, 461] width 53 height 15
click at [490, 432] on p "Multi-Level Marketing" at bounding box center [541, 437] width 117 height 15
click at [490, 478] on p "Skin Care" at bounding box center [529, 485] width 93 height 15
click at [495, 502] on p "Tanning Salon" at bounding box center [546, 509] width 127 height 15
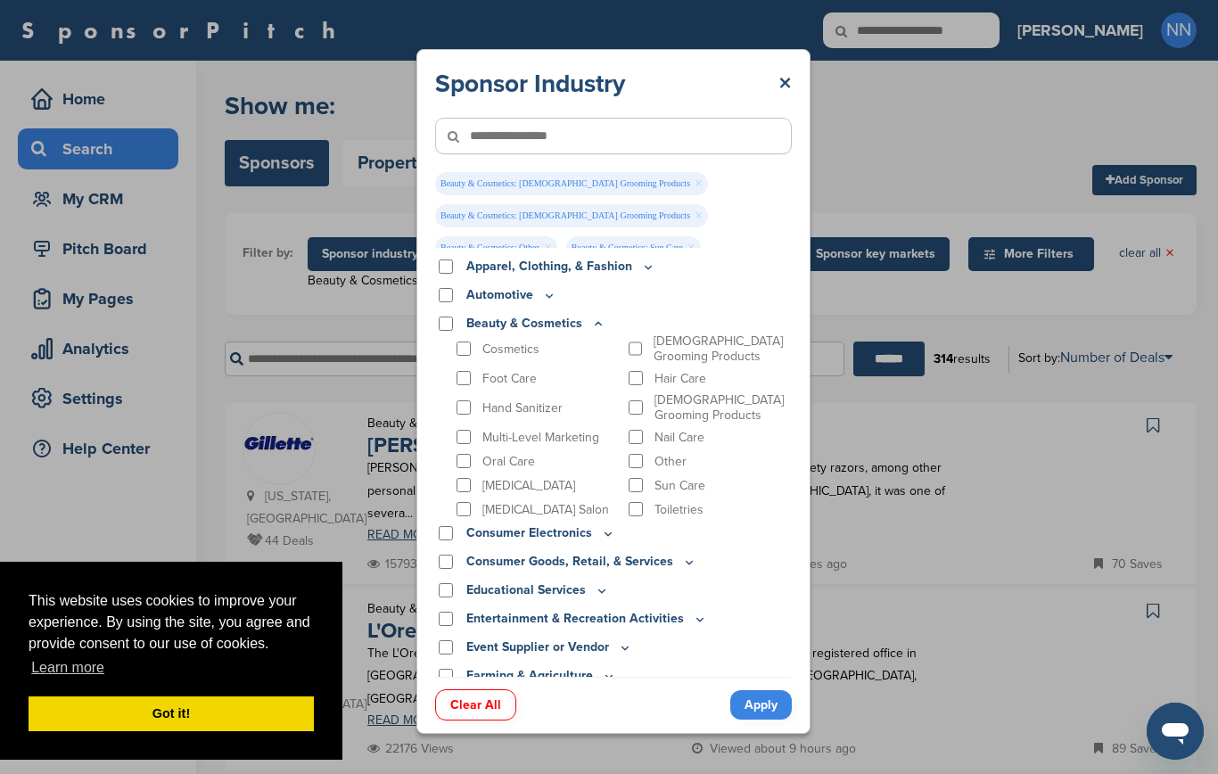
click at [645, 354] on div "Female Grooming Products" at bounding box center [709, 349] width 168 height 30
click at [645, 388] on div "Hair Care" at bounding box center [709, 378] width 168 height 20
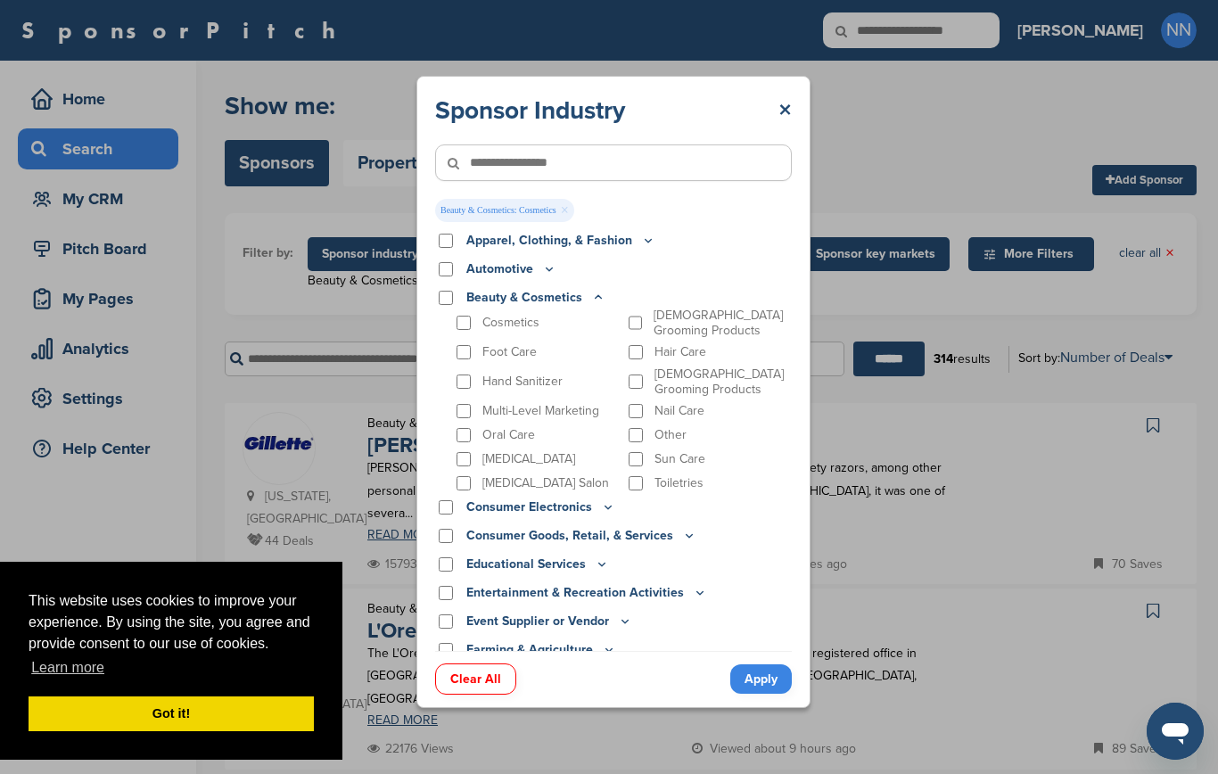
click at [758, 690] on link "Apply" at bounding box center [762, 679] width 62 height 29
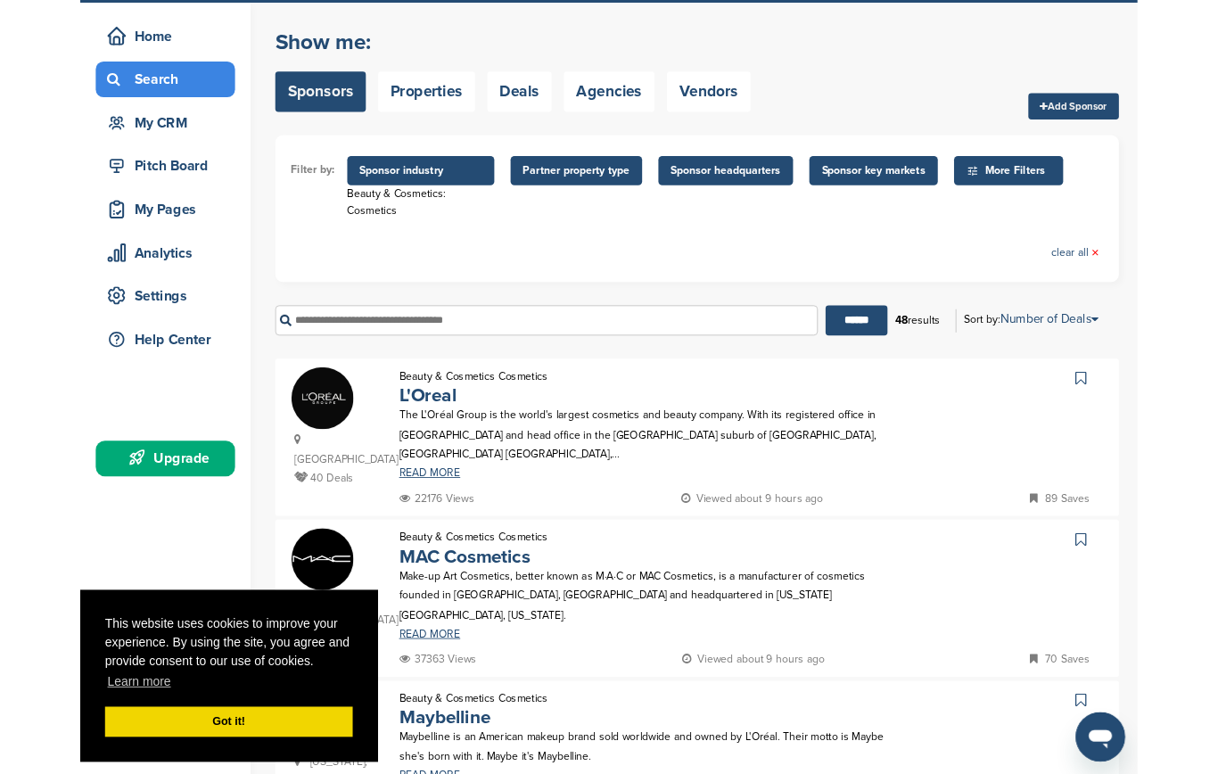
scroll to position [108, 0]
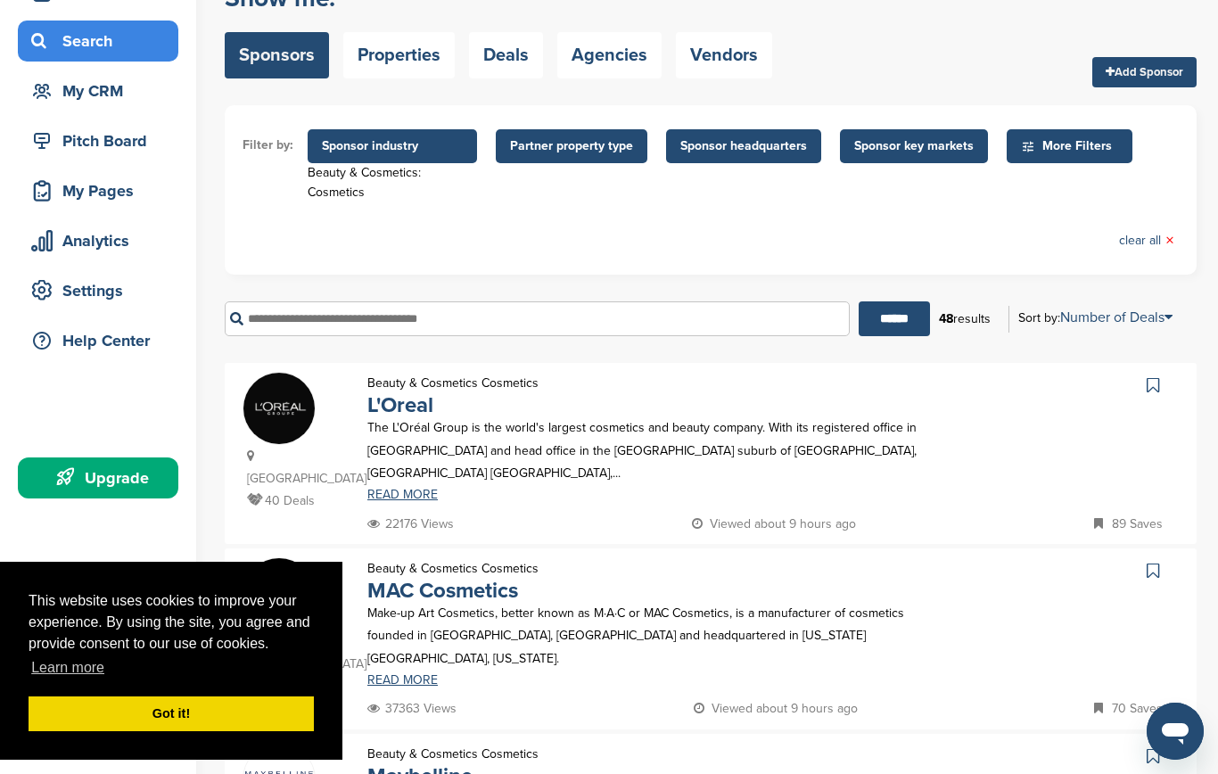
click at [384, 145] on span "Sponsor industry" at bounding box center [392, 146] width 141 height 20
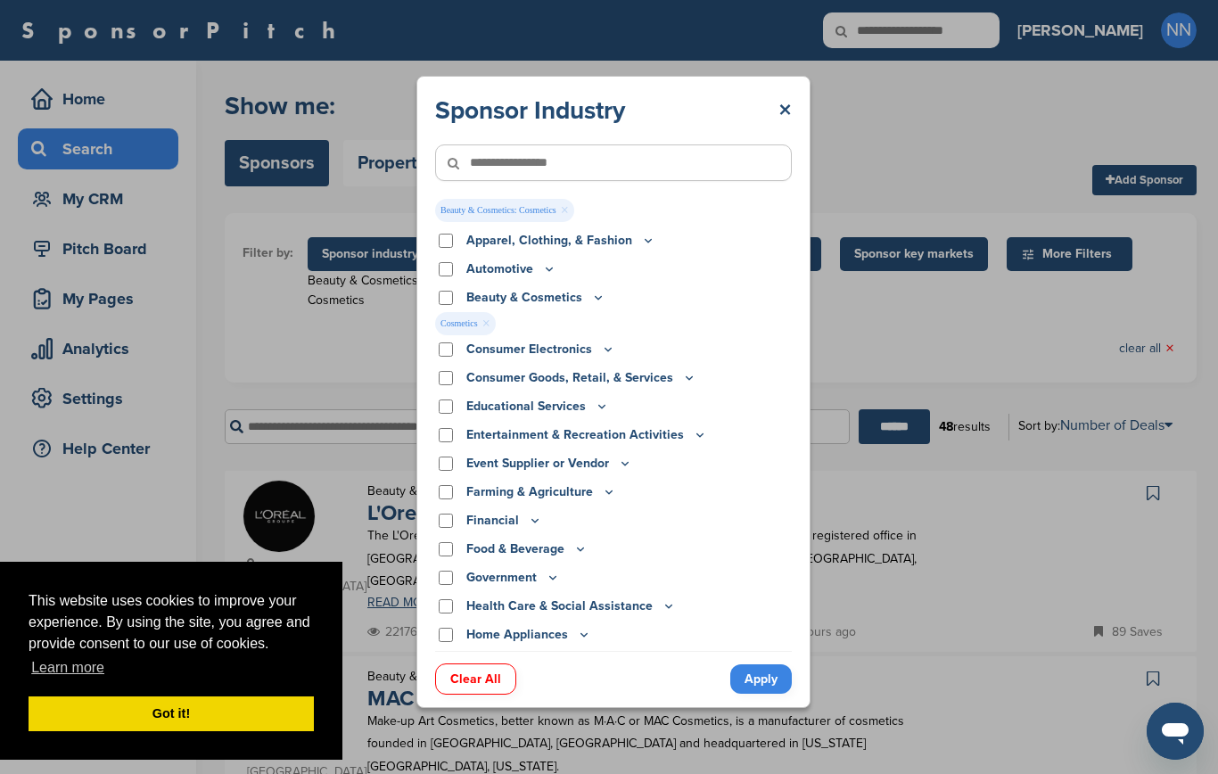
scroll to position [0, 0]
click at [591, 299] on icon at bounding box center [598, 297] width 14 height 15
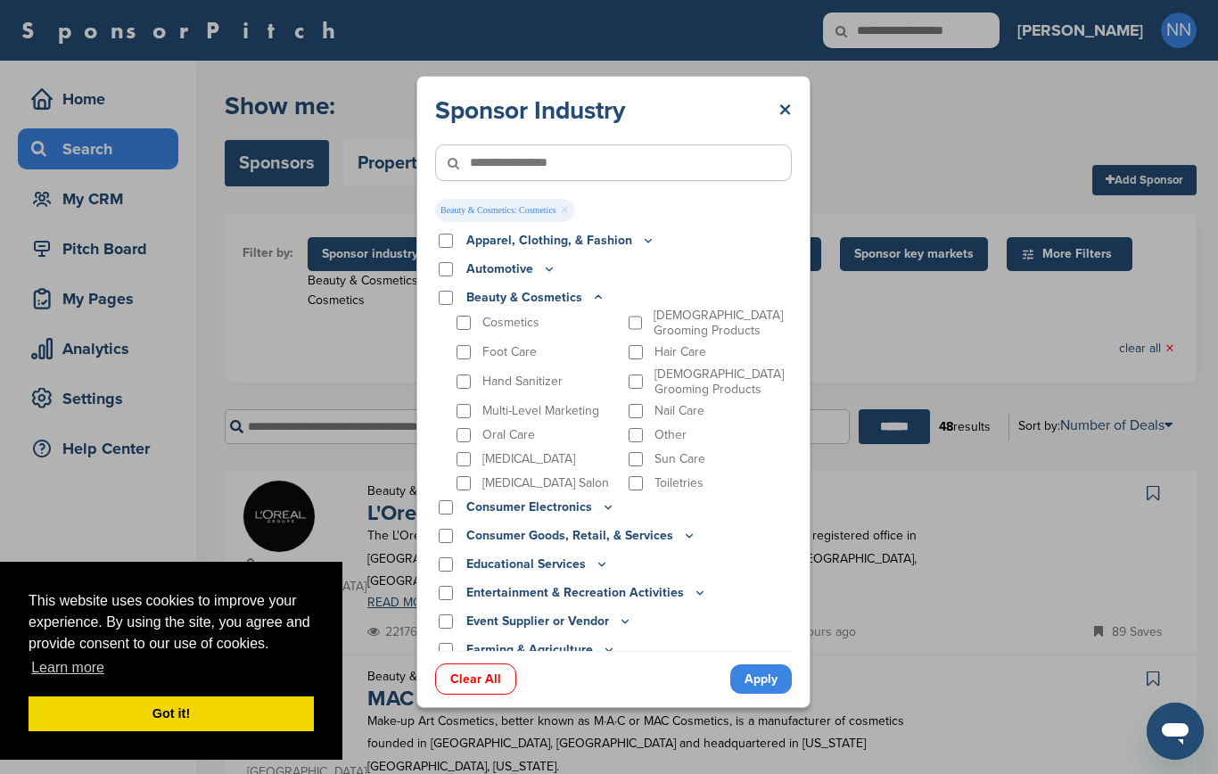
click at [499, 452] on p "Skin Care" at bounding box center [529, 458] width 93 height 15
click at [470, 325] on div "Cosmetics" at bounding box center [537, 323] width 168 height 30
click at [758, 675] on link "Apply" at bounding box center [762, 679] width 62 height 29
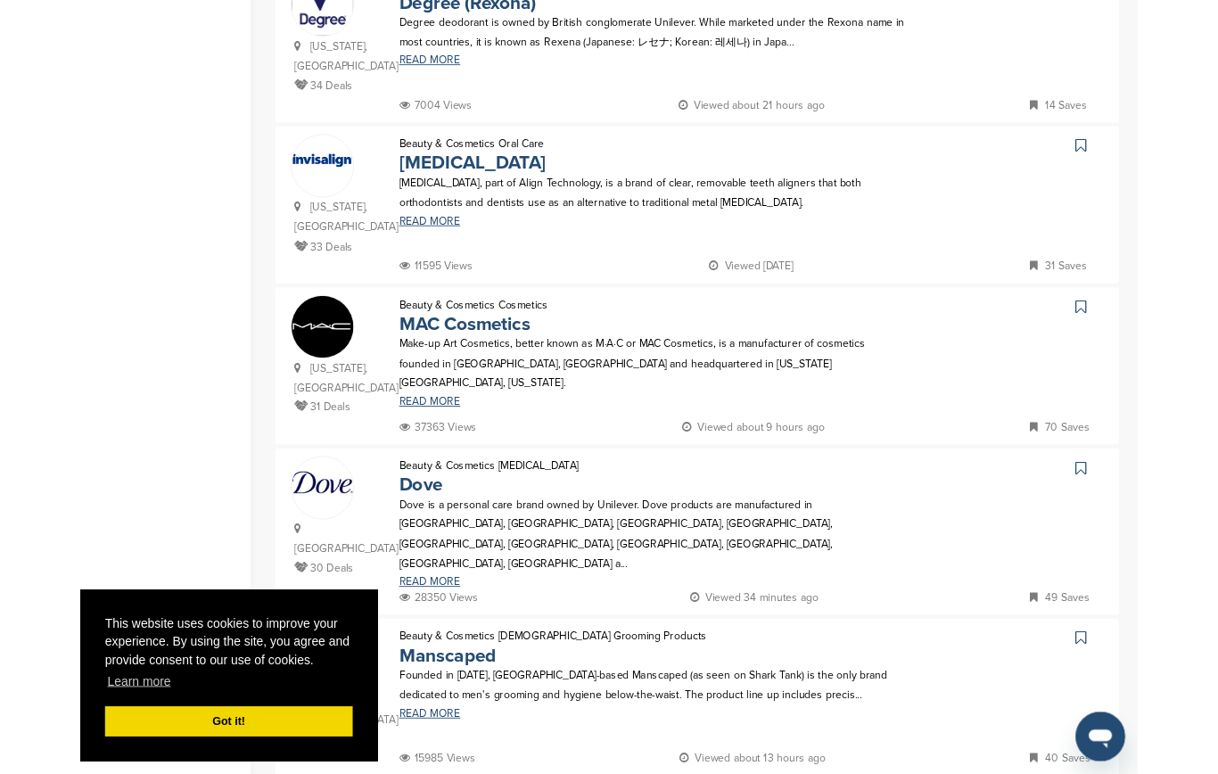
scroll to position [999, 0]
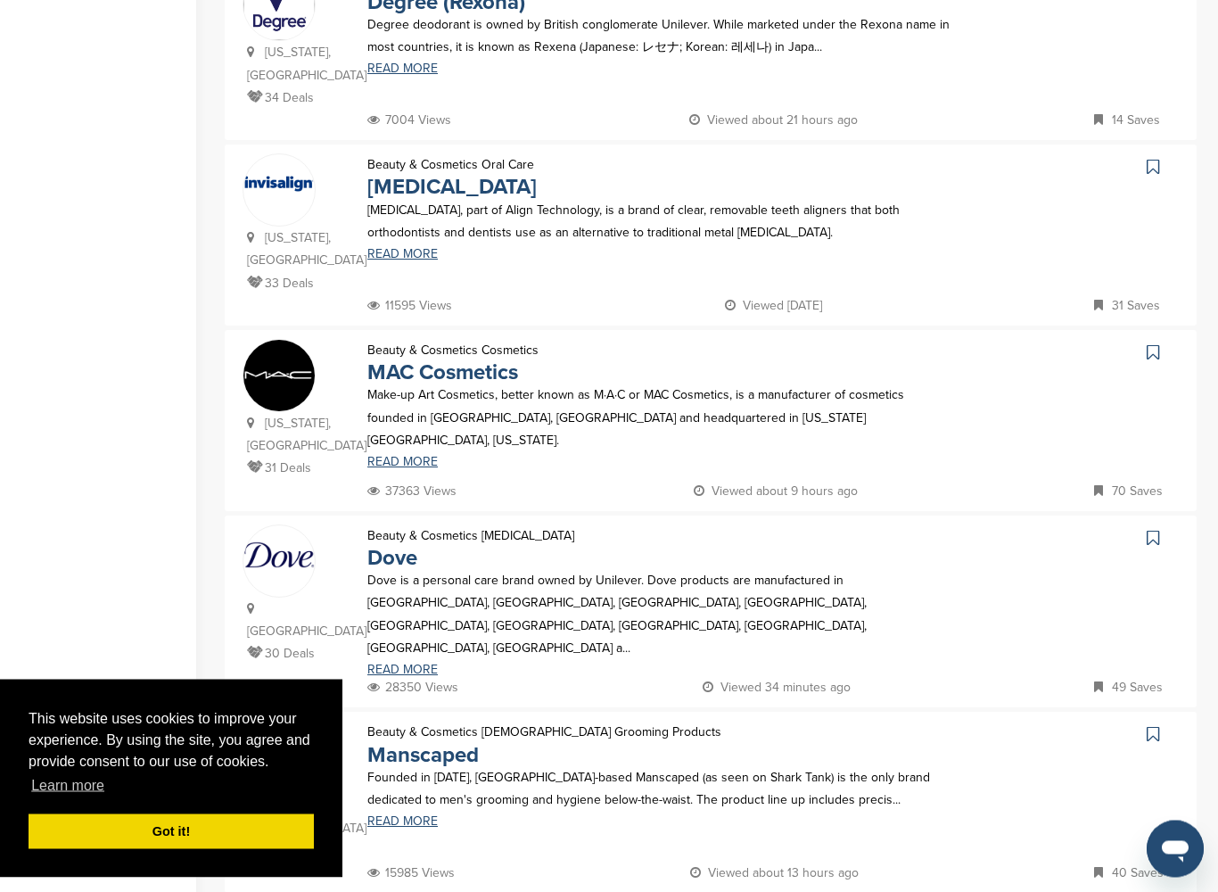
click at [913, 570] on p "Dove is a personal care brand owned by Unilever. Dove products are manufactured…" at bounding box center [660, 615] width 587 height 90
click at [517, 525] on p "Beauty & Cosmetics Skin Care" at bounding box center [470, 536] width 207 height 22
click at [401, 546] on link "Dove" at bounding box center [392, 559] width 50 height 26
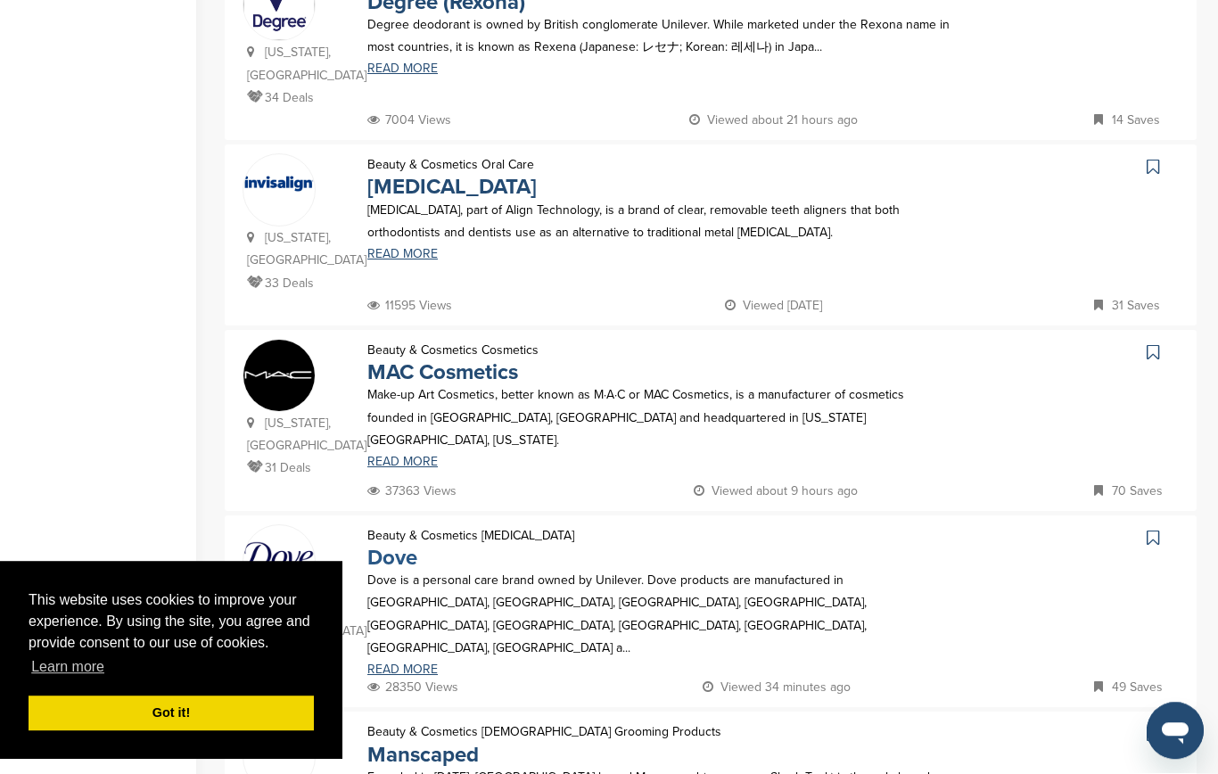
scroll to position [1050, 0]
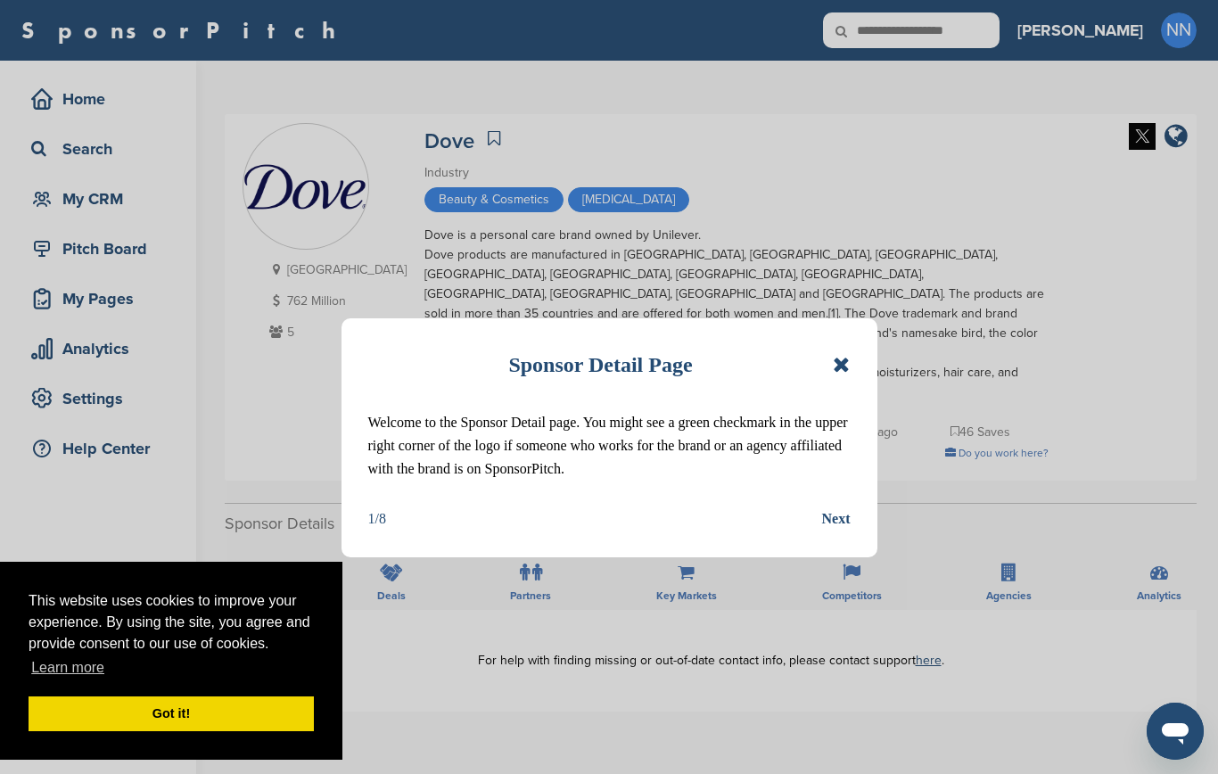
click at [846, 527] on div "Next" at bounding box center [836, 519] width 29 height 23
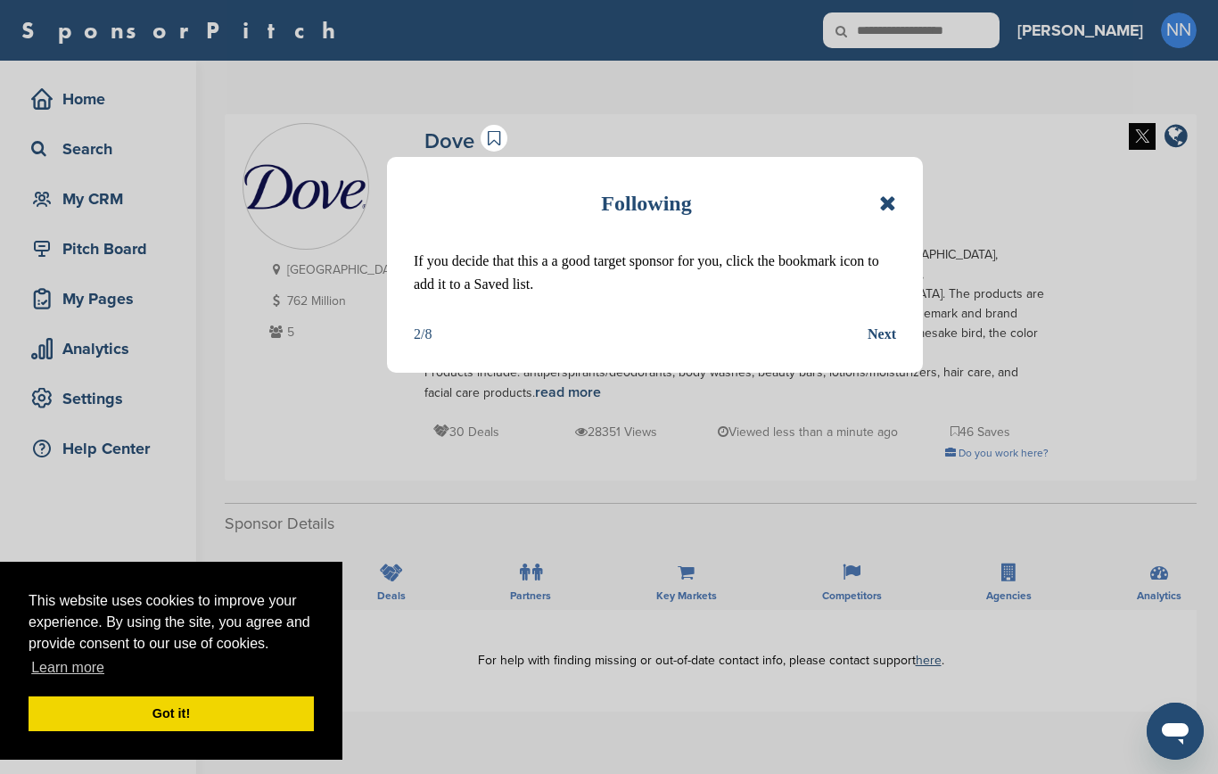
click at [895, 334] on div "Next" at bounding box center [882, 334] width 29 height 23
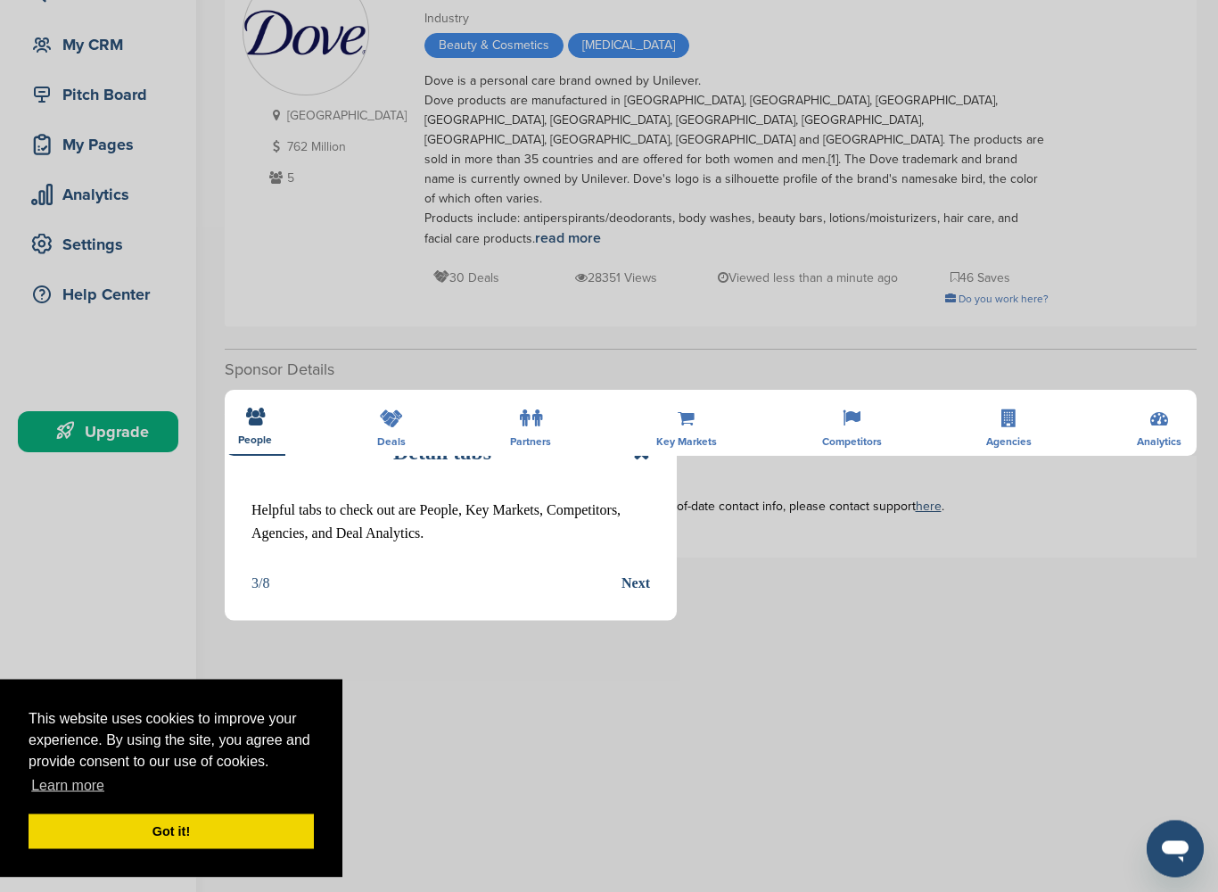
scroll to position [197, 0]
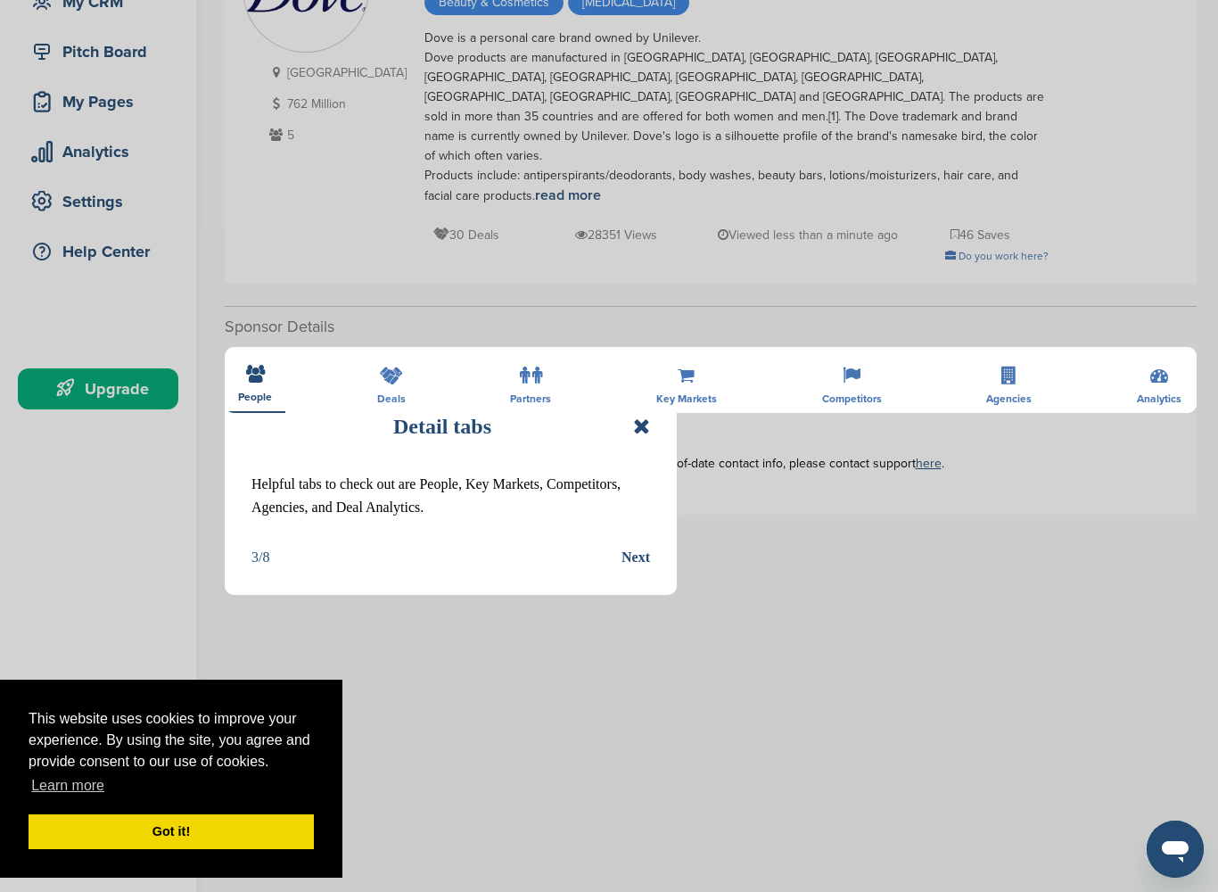
click at [636, 564] on div "Next" at bounding box center [636, 557] width 29 height 23
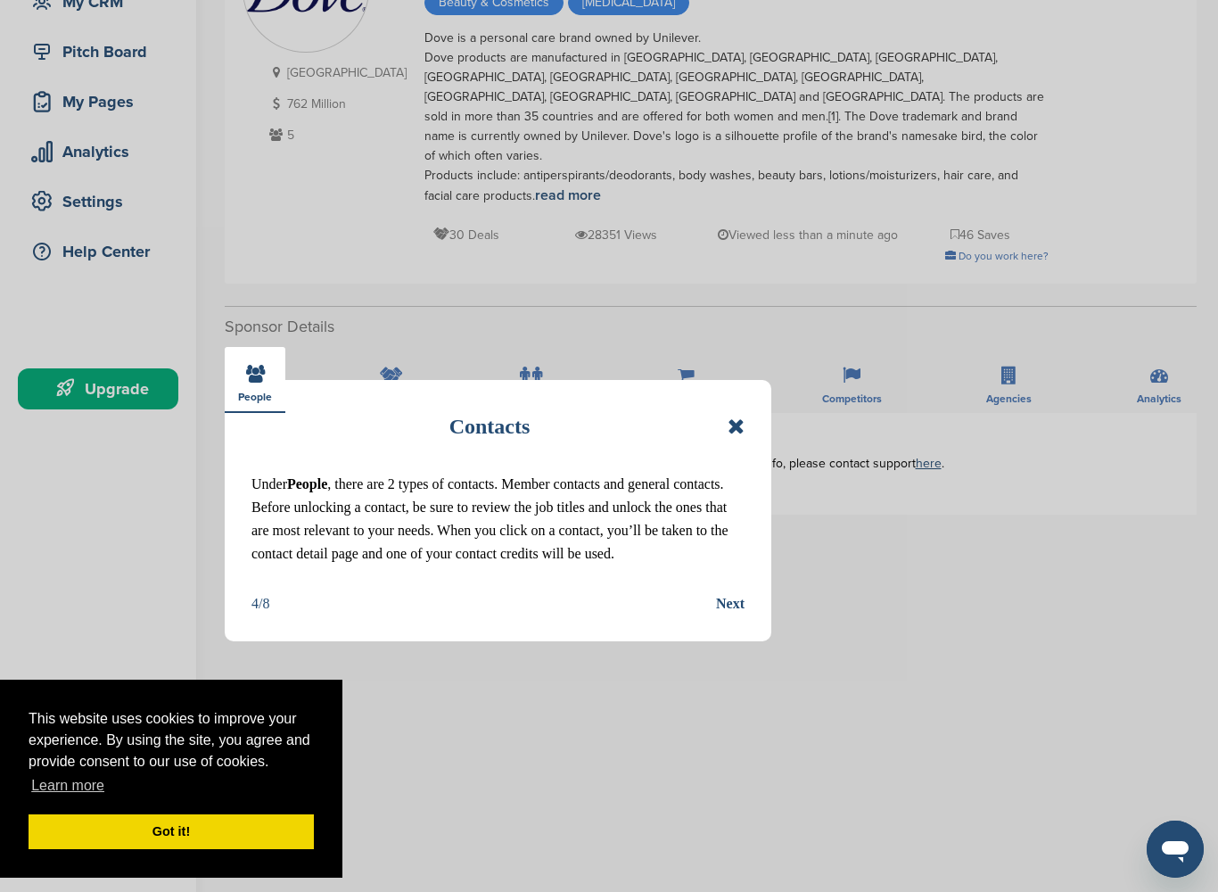
click at [731, 599] on div "Next" at bounding box center [730, 603] width 29 height 23
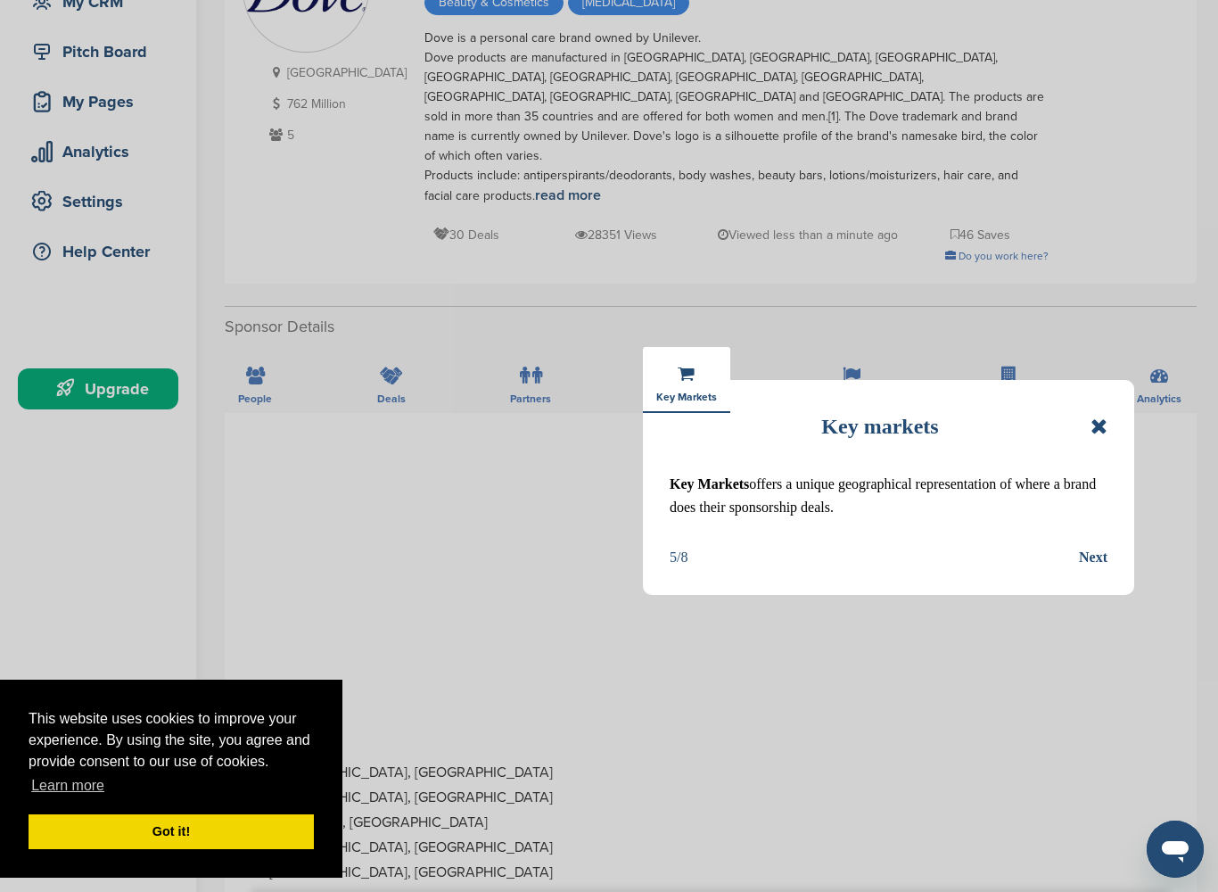
click at [1107, 566] on div "Next" at bounding box center [1093, 557] width 29 height 23
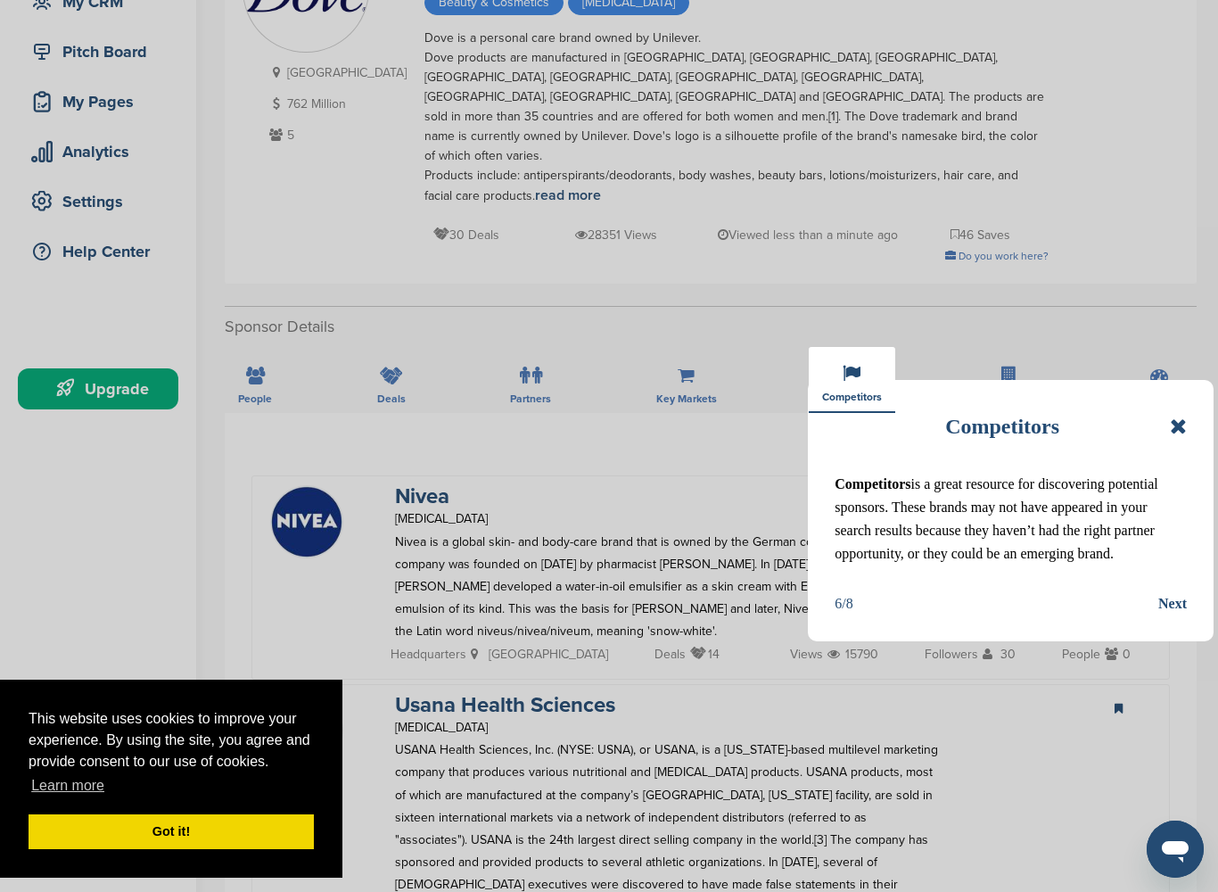
click at [1168, 596] on div "Next" at bounding box center [1173, 603] width 29 height 23
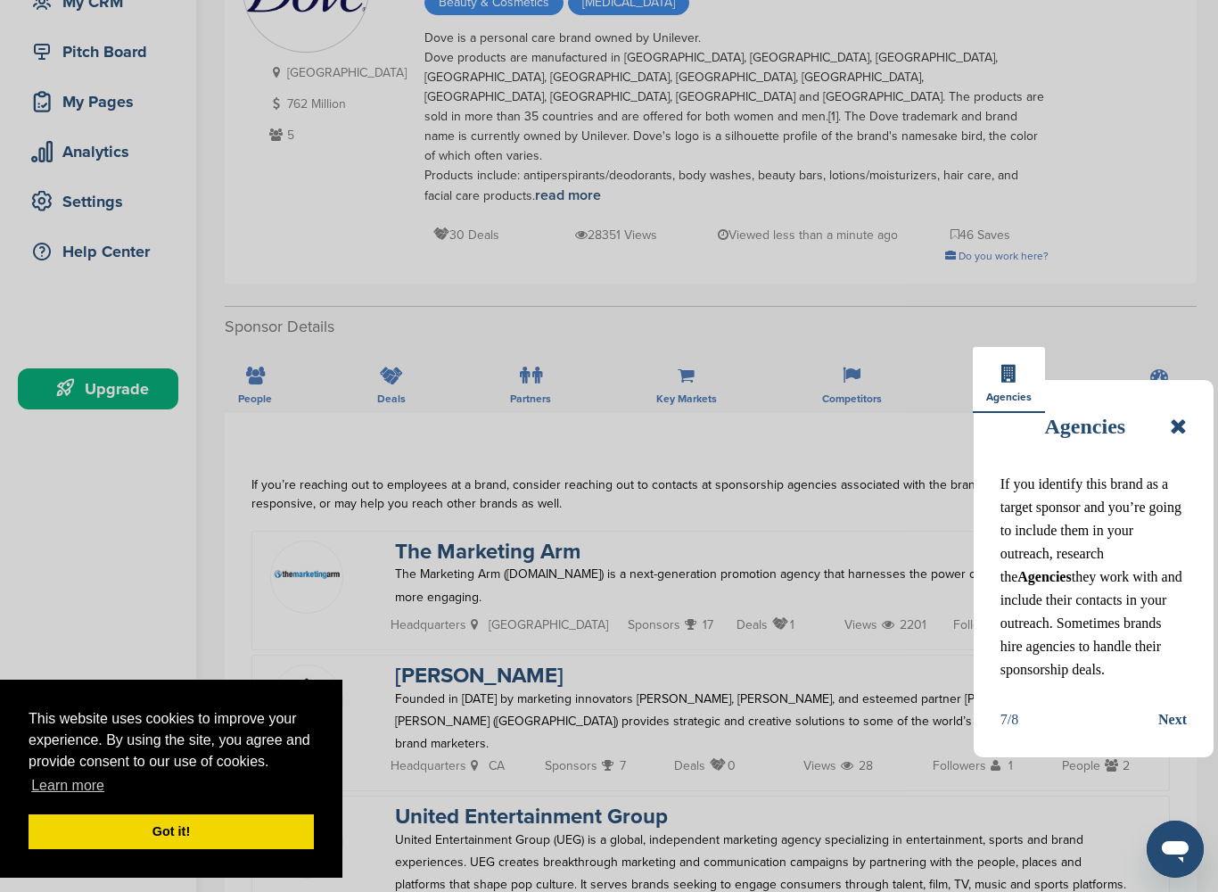
click at [1178, 714] on div "Next" at bounding box center [1173, 719] width 29 height 23
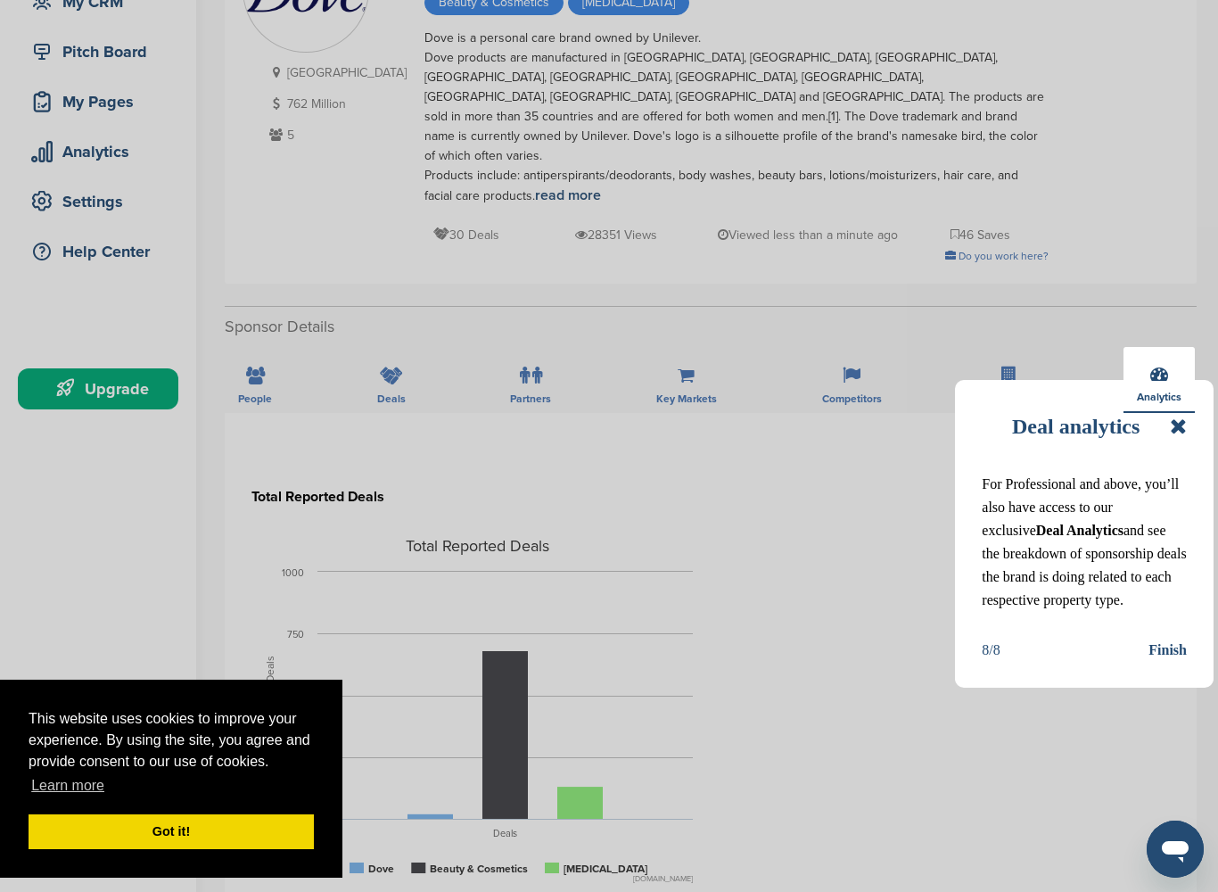
click at [1169, 649] on div "Finish" at bounding box center [1168, 650] width 38 height 23
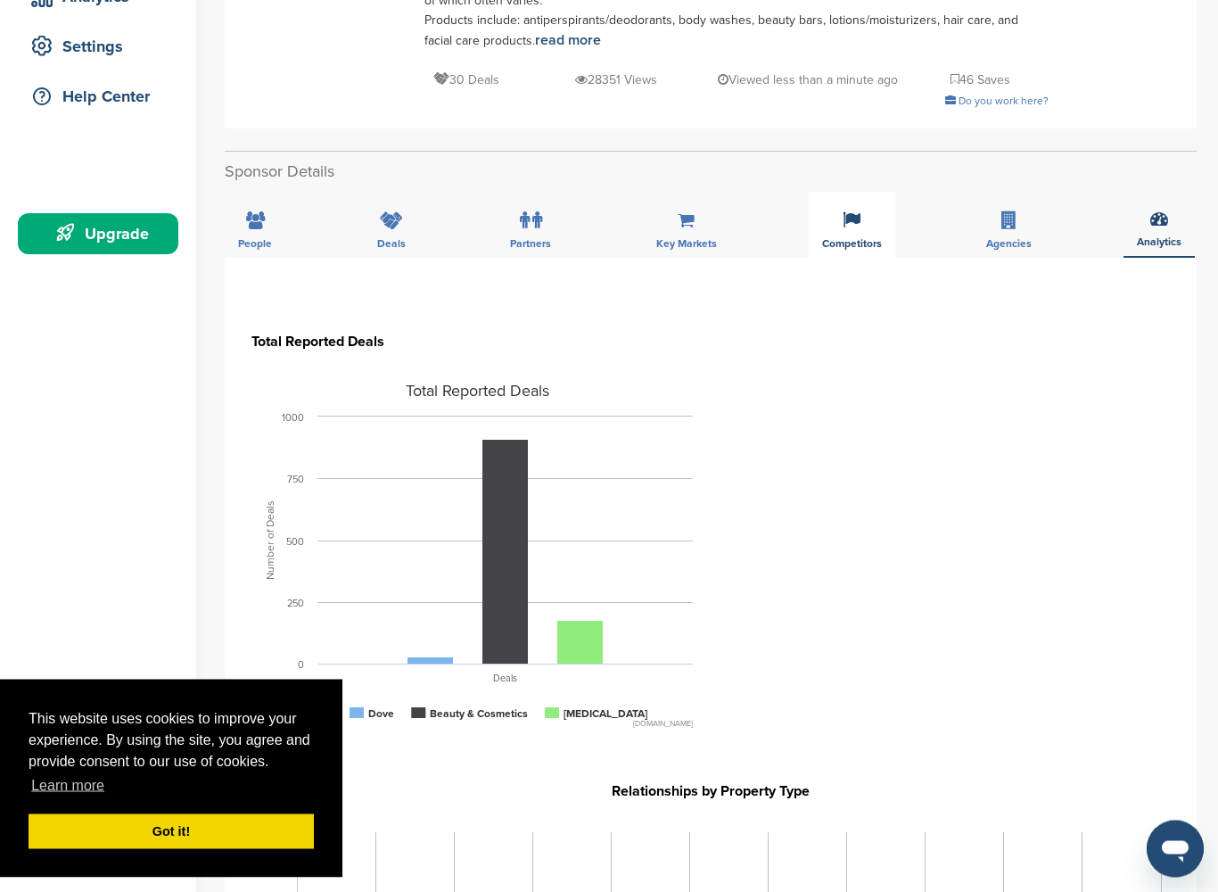
scroll to position [352, 0]
click at [856, 195] on div "Competitors" at bounding box center [852, 225] width 87 height 66
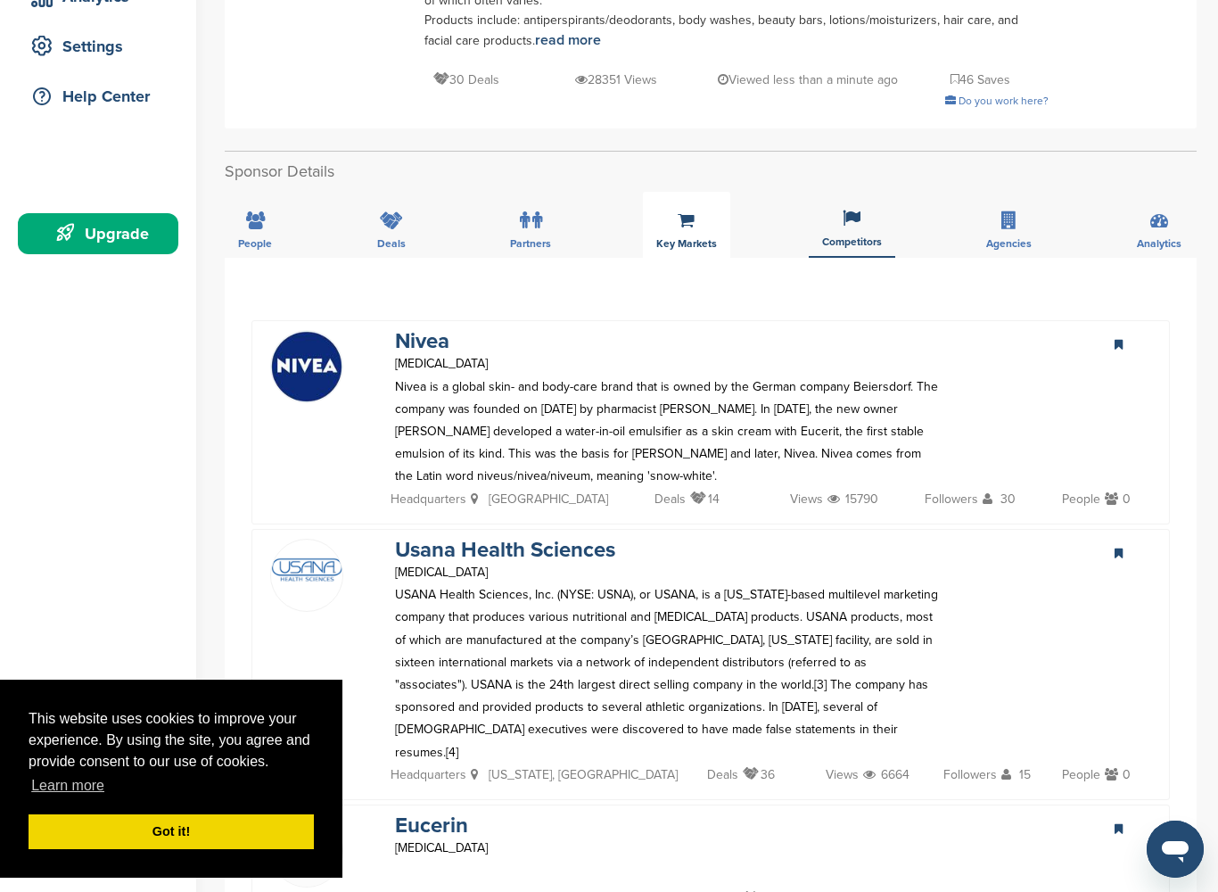
click at [272, 238] on span "Key Markets" at bounding box center [255, 243] width 34 height 11
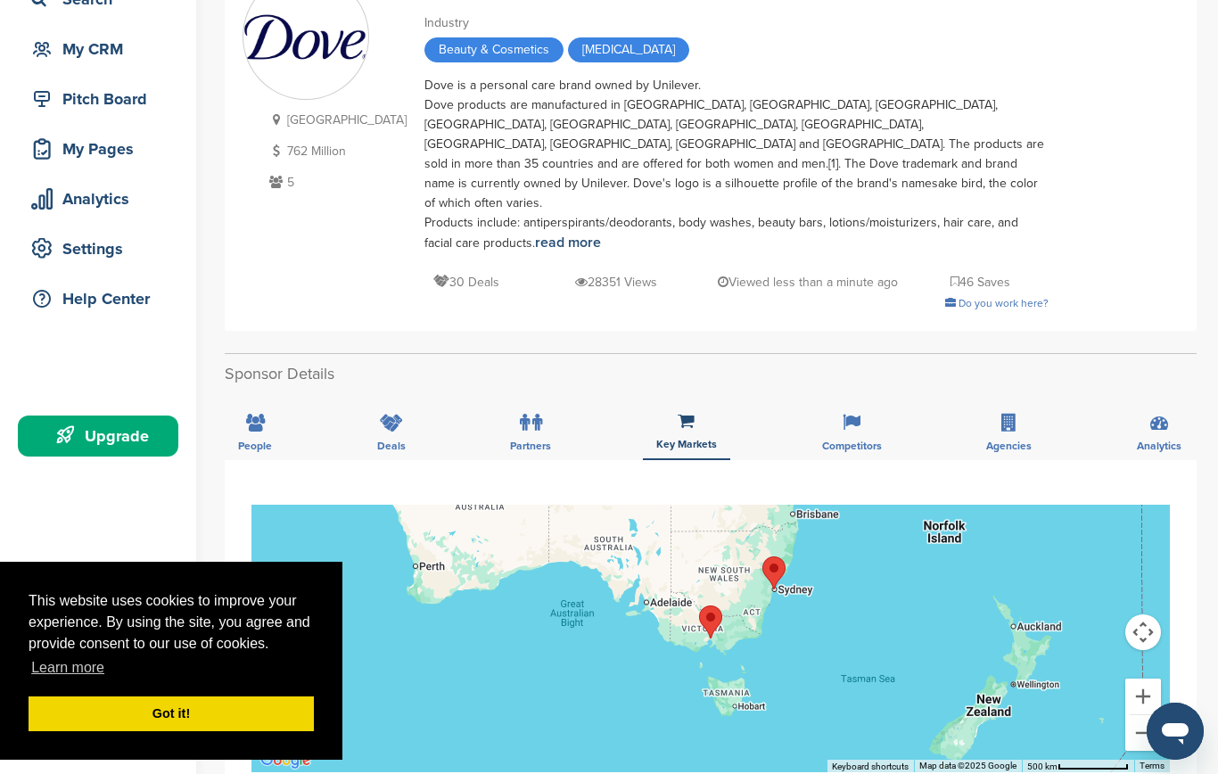
scroll to position [0, 0]
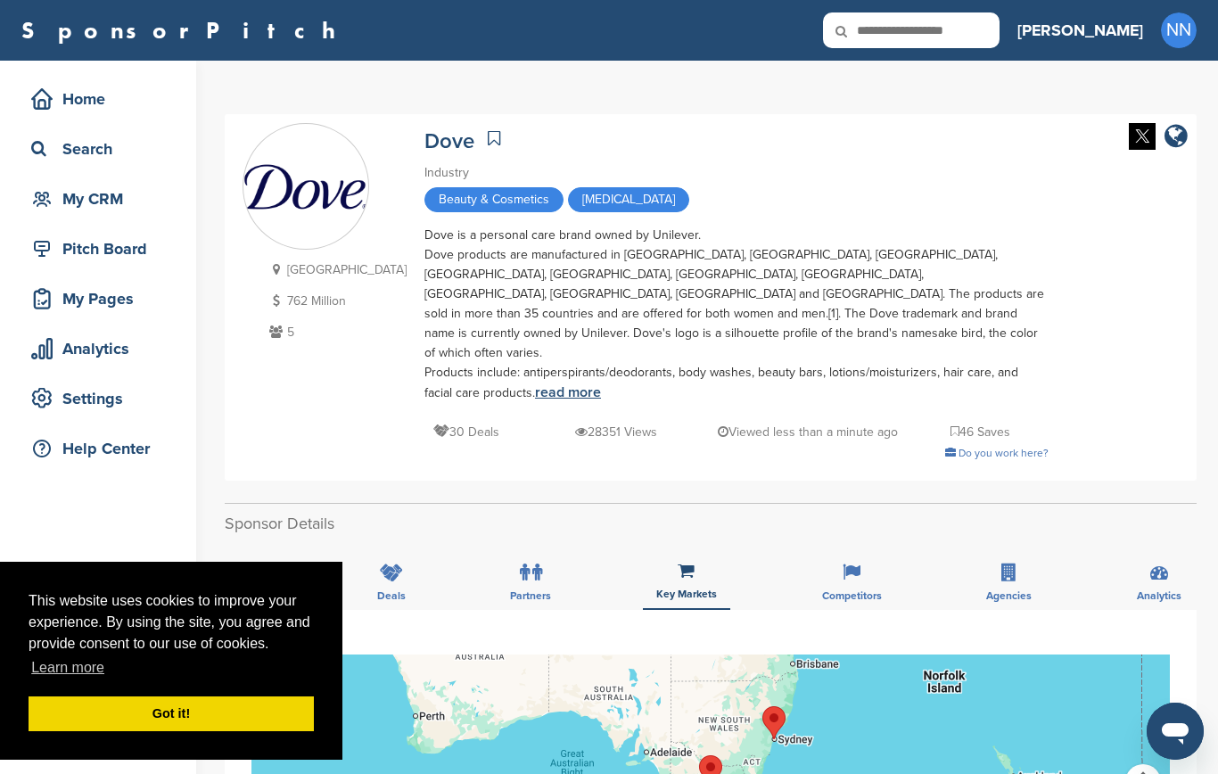
click at [535, 384] on link "read more" at bounding box center [568, 393] width 66 height 18
